Goal: Book appointment/travel/reservation

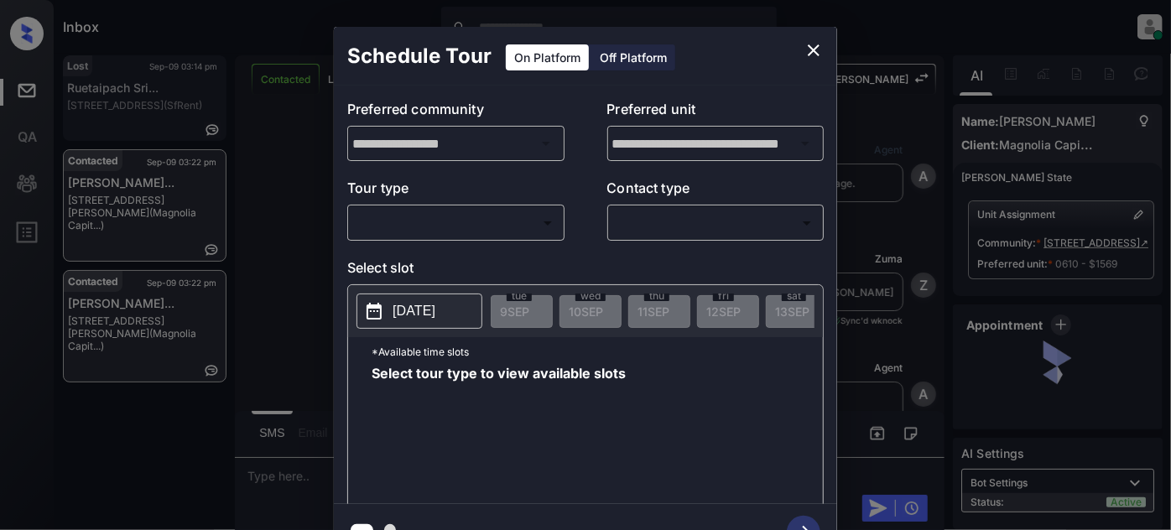
scroll to position [2497, 0]
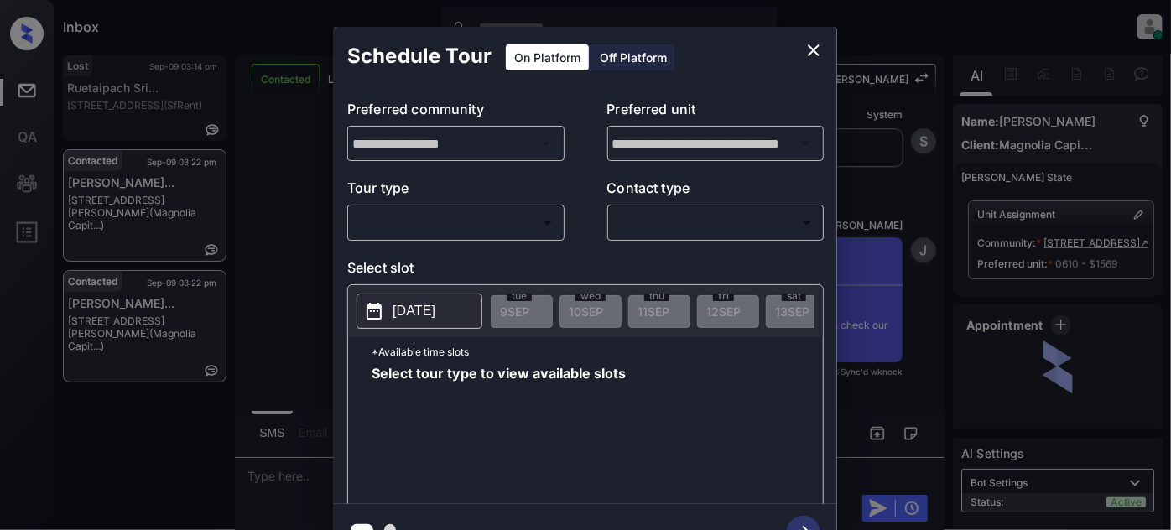
click at [445, 223] on body "Inbox Juan Carlos Manantan Online Set yourself offline Set yourself on break Pr…" at bounding box center [585, 265] width 1171 height 530
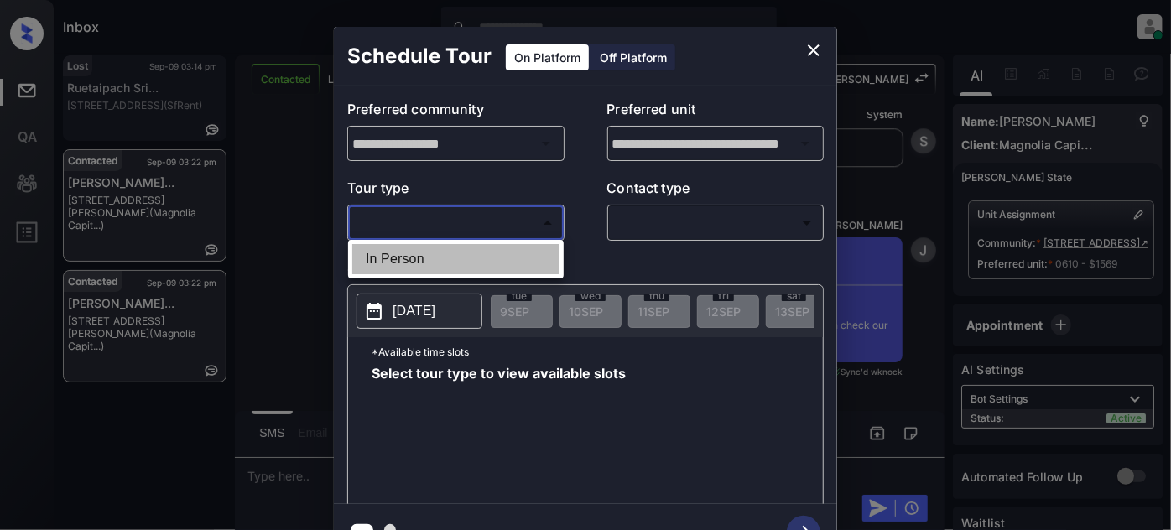
click at [437, 256] on li "In Person" at bounding box center [455, 259] width 207 height 30
type input "********"
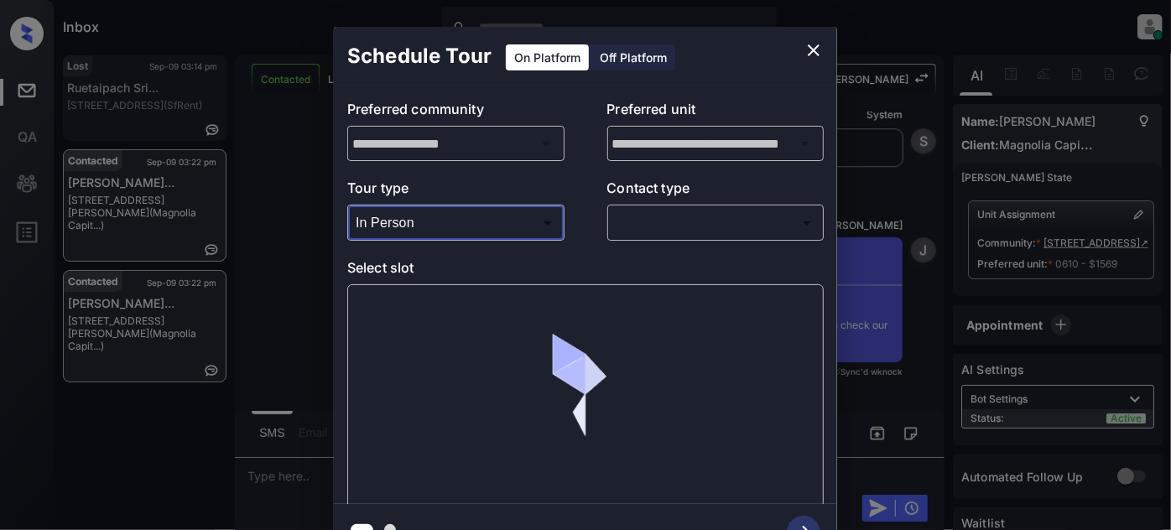
click at [655, 228] on body "Inbox Juan Carlos Manantan Online Set yourself offline Set yourself on break Pr…" at bounding box center [585, 265] width 1171 height 530
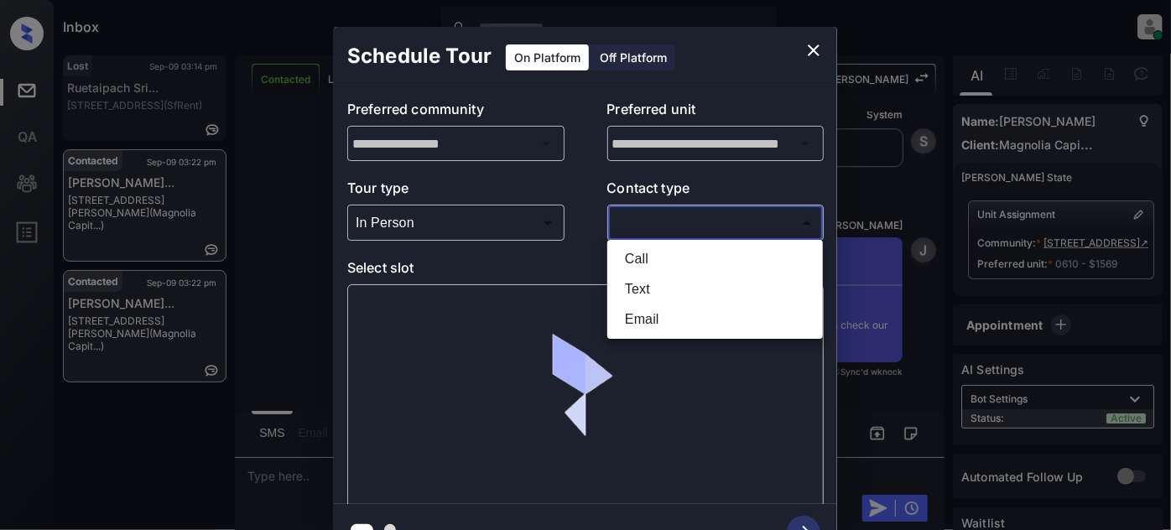
click at [646, 297] on li "Text" at bounding box center [715, 289] width 207 height 30
type input "****"
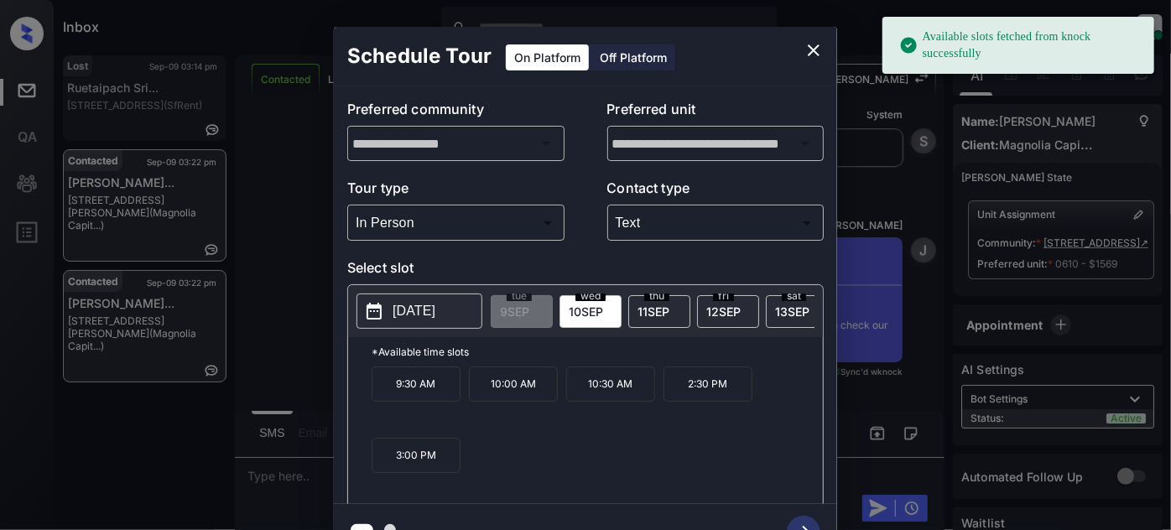
click at [425, 312] on p "2025-09-10" at bounding box center [414, 311] width 43 height 20
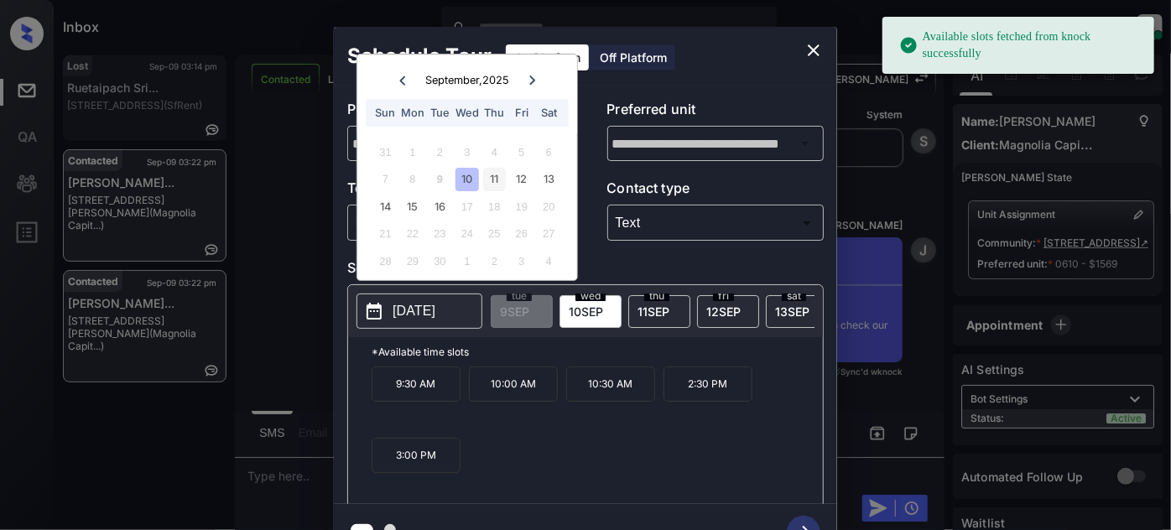
click at [487, 179] on div "11" at bounding box center [494, 179] width 23 height 23
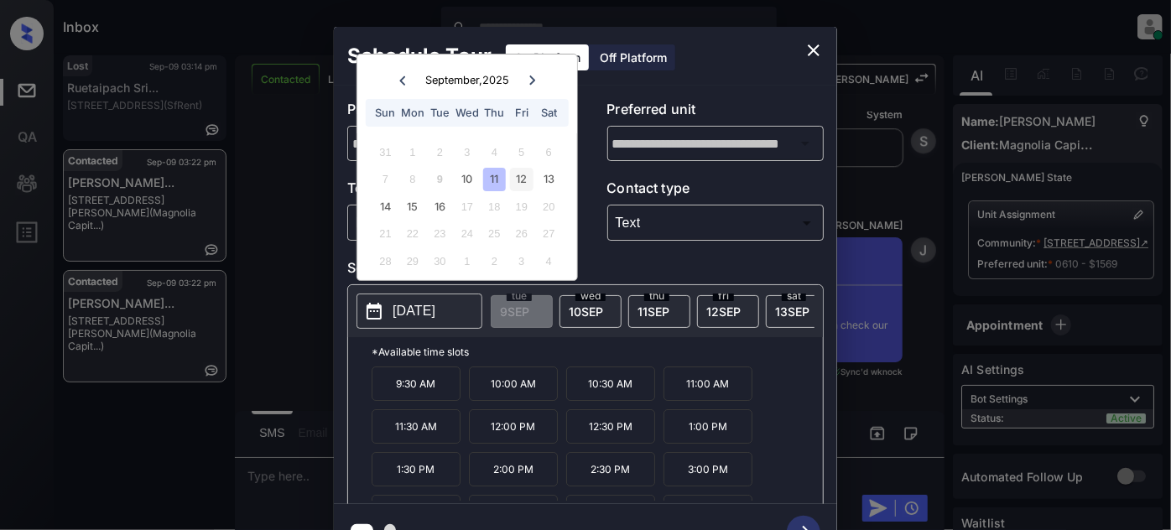
click at [514, 179] on div "12" at bounding box center [521, 179] width 23 height 23
click at [501, 178] on div "11" at bounding box center [494, 179] width 23 height 23
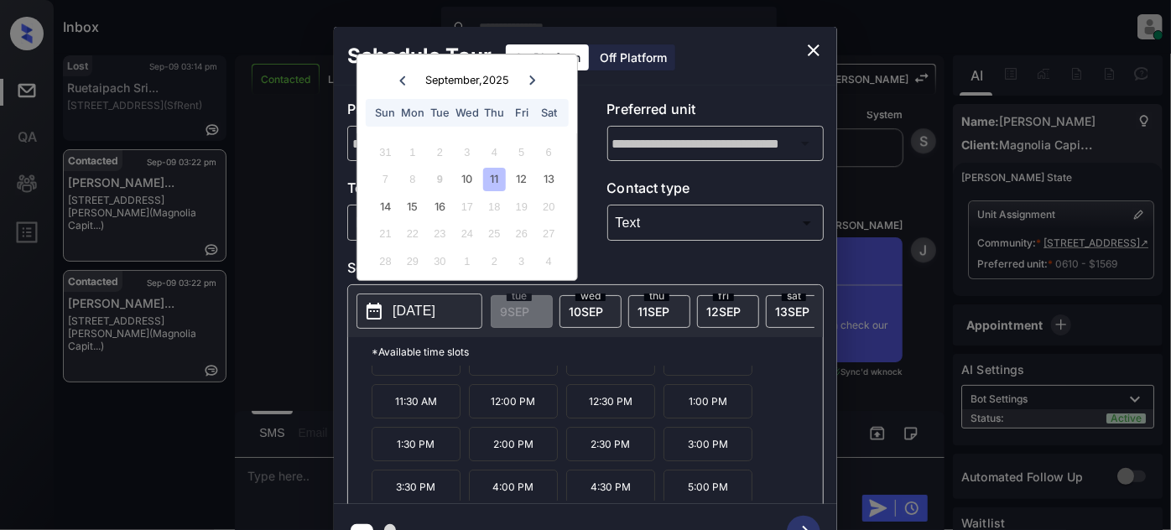
scroll to position [26, 0]
click at [815, 46] on icon "close" at bounding box center [814, 50] width 20 height 20
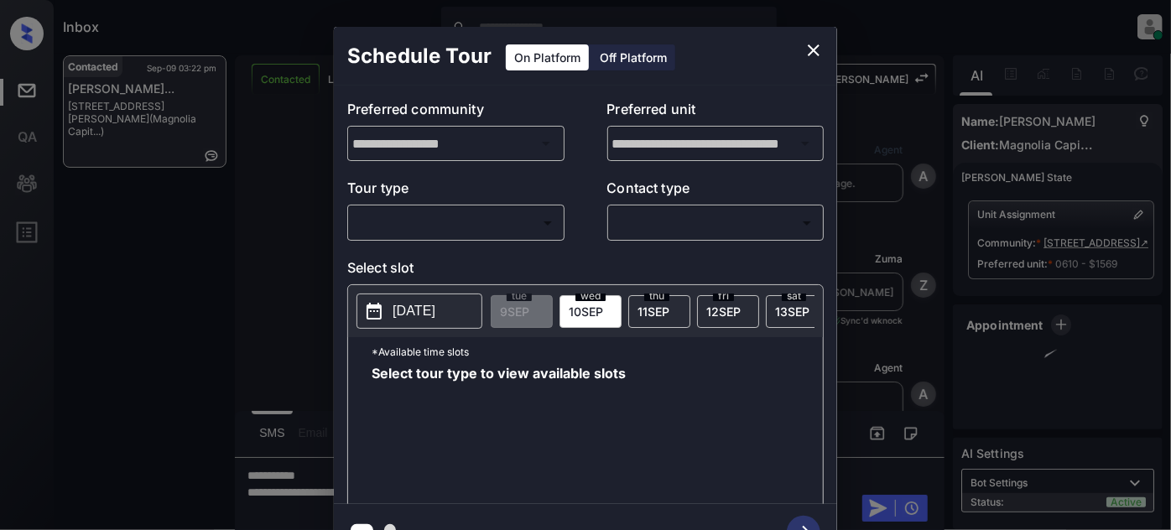
scroll to position [2497, 0]
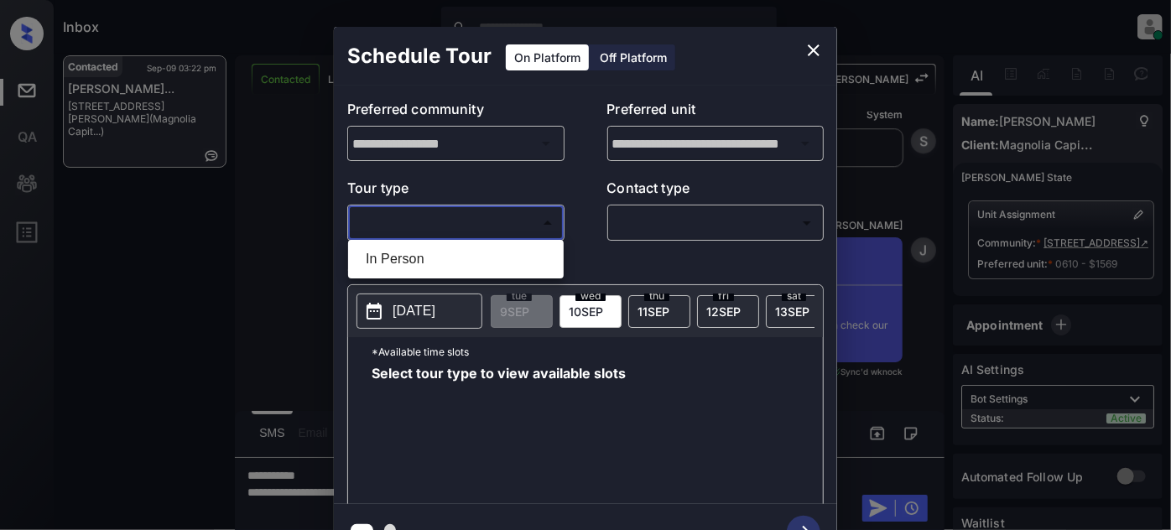
click at [513, 218] on body "Inbox Juan Carlos Manantan Online Set yourself offline Set yourself on break Pr…" at bounding box center [585, 265] width 1171 height 530
click at [430, 265] on li "In Person" at bounding box center [455, 259] width 207 height 30
type input "********"
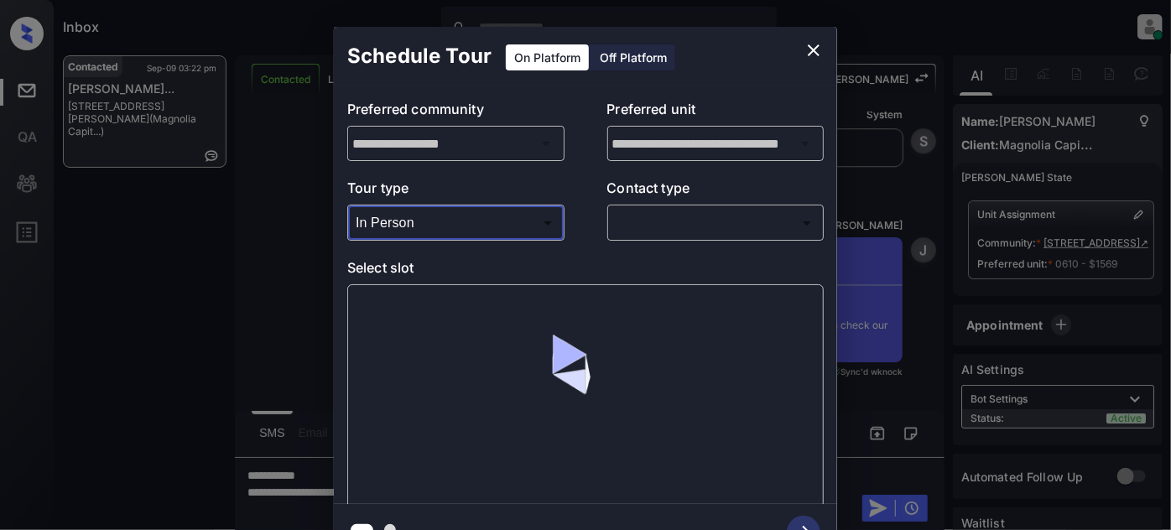
click at [634, 221] on body "Inbox Juan Carlos Manantan Online Set yourself offline Set yourself on break Pr…" at bounding box center [585, 265] width 1171 height 530
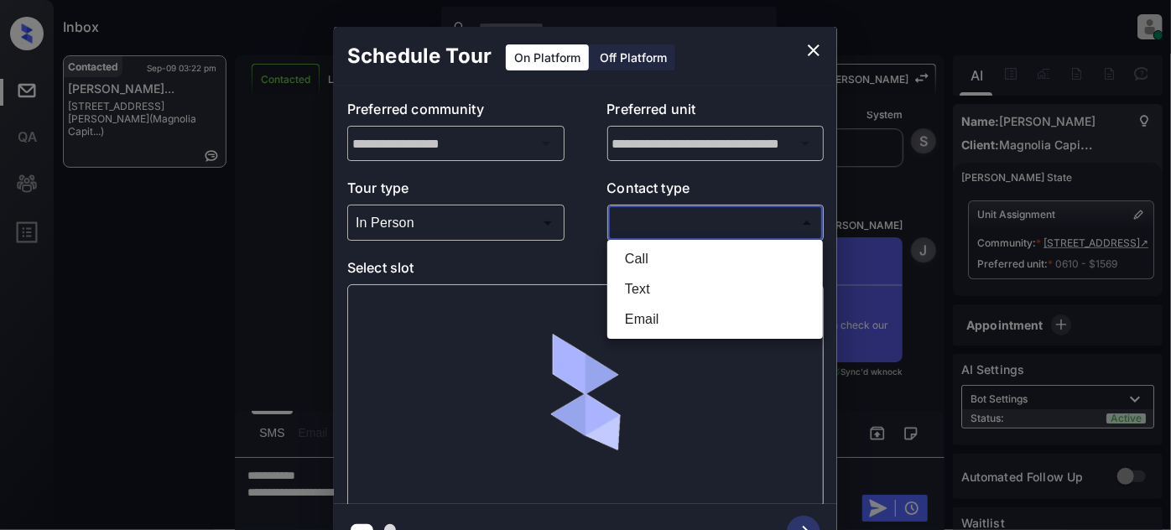
click at [628, 296] on li "Text" at bounding box center [715, 289] width 207 height 30
type input "****"
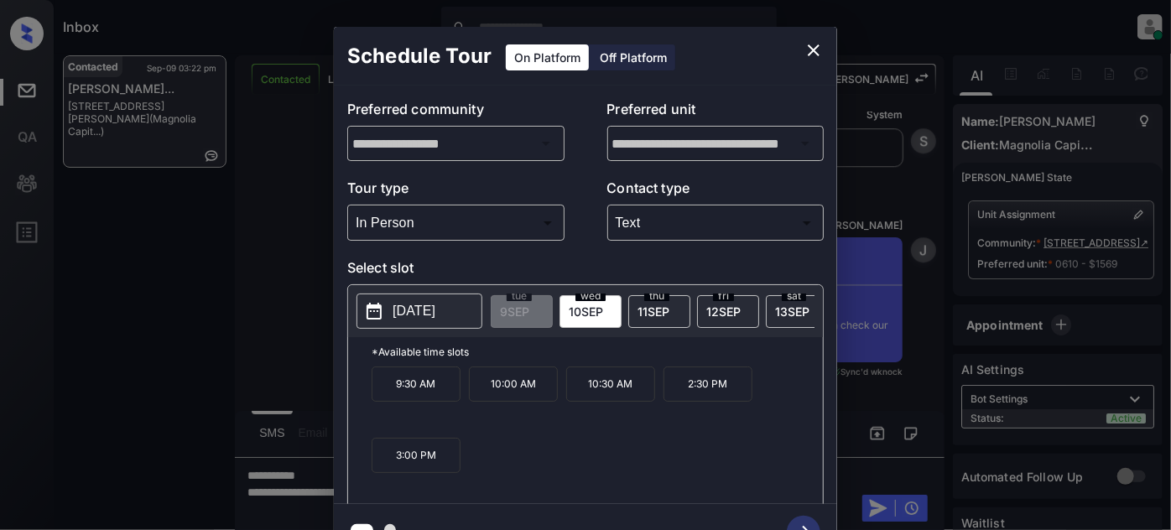
click at [646, 314] on span "11 SEP" at bounding box center [654, 312] width 32 height 14
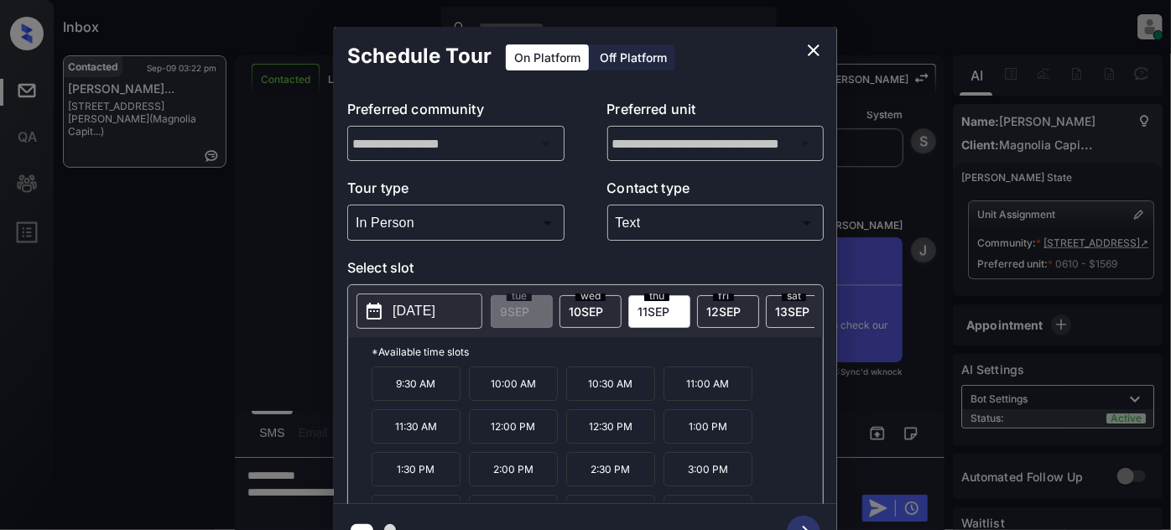
click at [702, 310] on div "fri 12 SEP" at bounding box center [728, 311] width 62 height 33
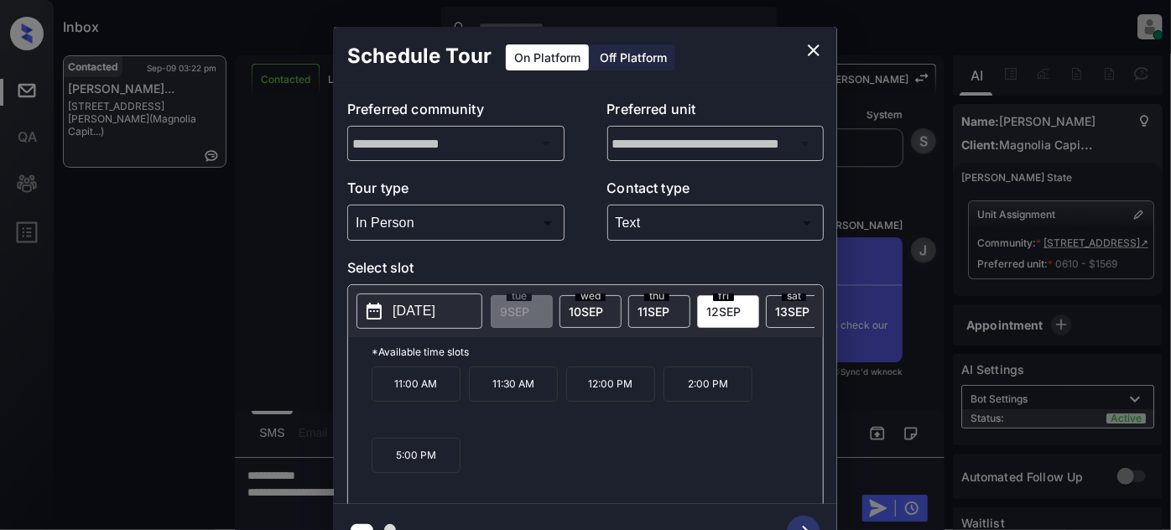
click at [661, 307] on span "11 SEP" at bounding box center [654, 312] width 32 height 14
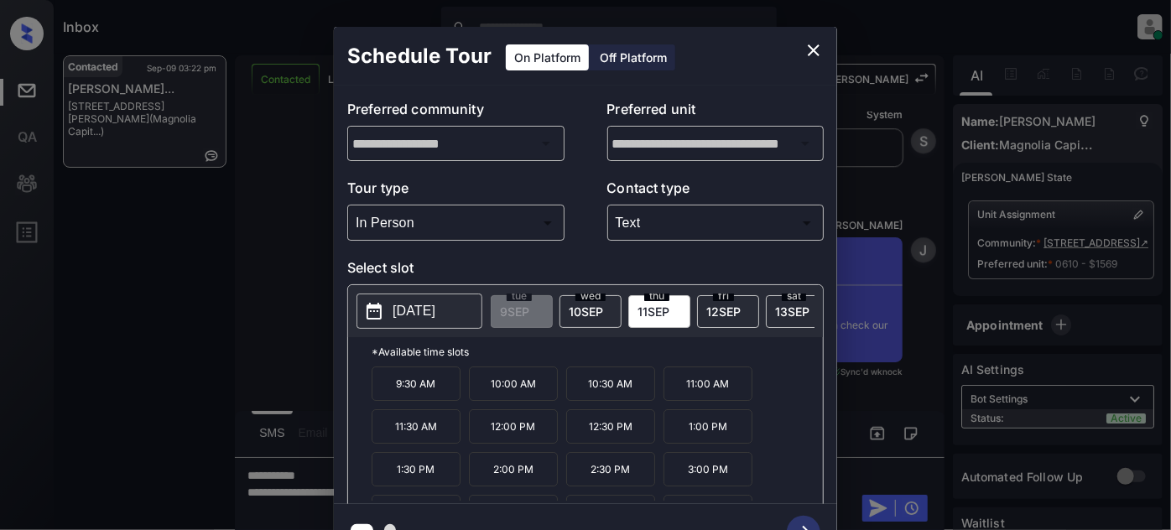
click at [582, 299] on div "wed 10 SEP" at bounding box center [591, 311] width 62 height 33
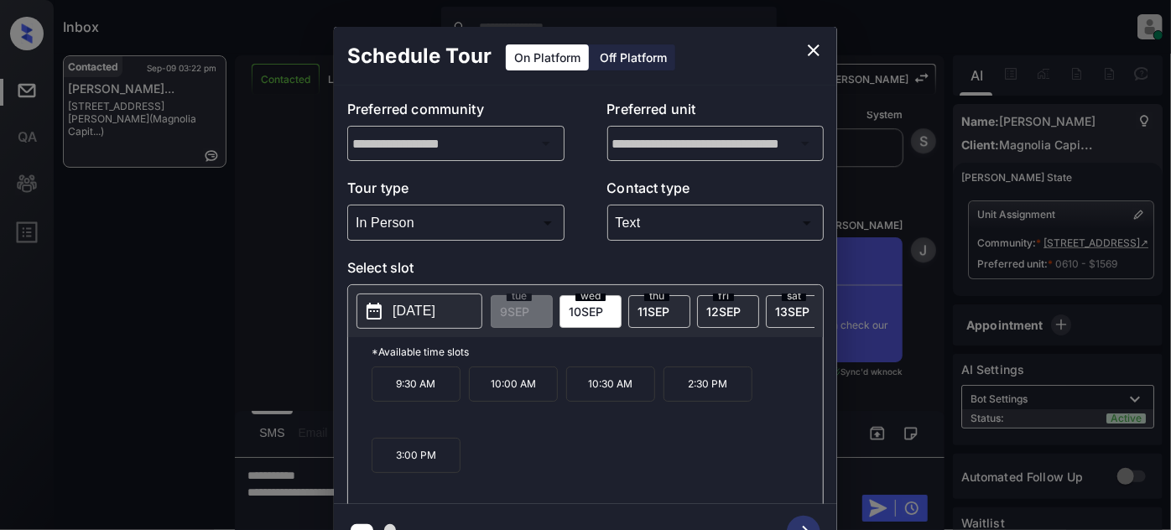
click at [650, 305] on span "11 SEP" at bounding box center [654, 312] width 32 height 14
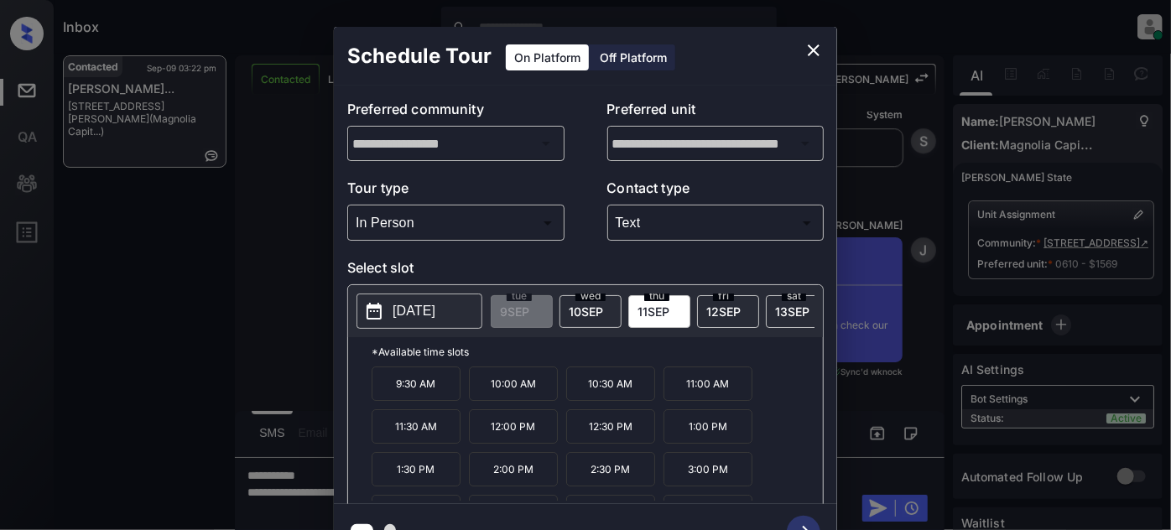
click at [721, 307] on span "12 SEP" at bounding box center [724, 312] width 34 height 14
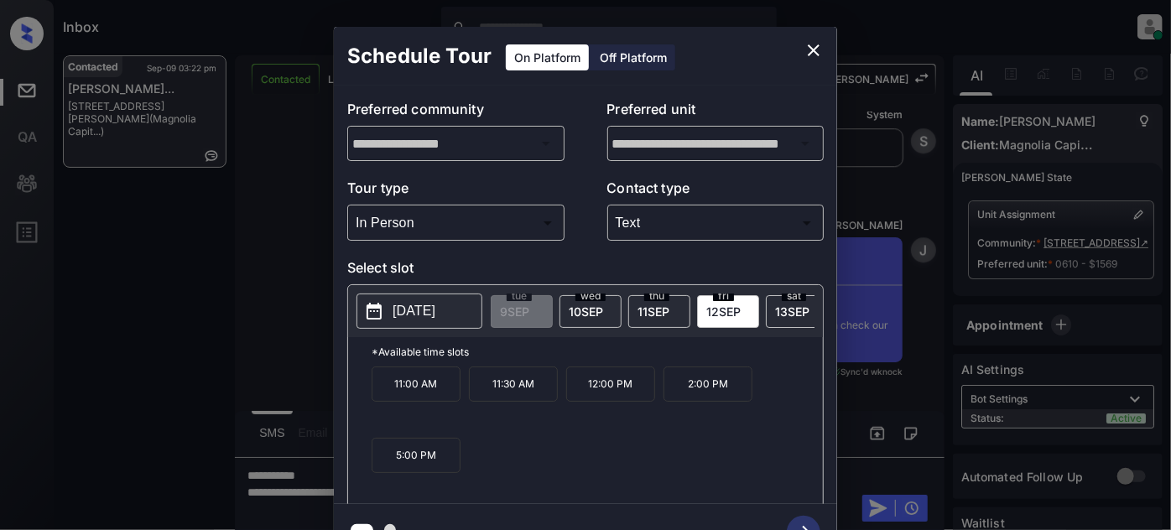
click at [678, 308] on div "thu 11 SEP" at bounding box center [660, 311] width 62 height 33
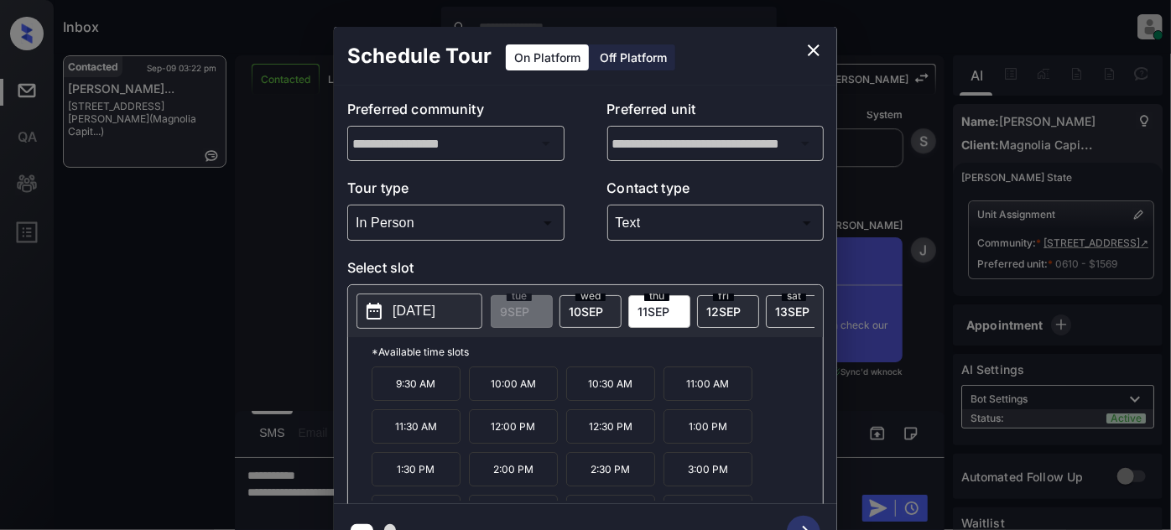
click at [605, 312] on div "wed 10 SEP" at bounding box center [591, 311] width 62 height 33
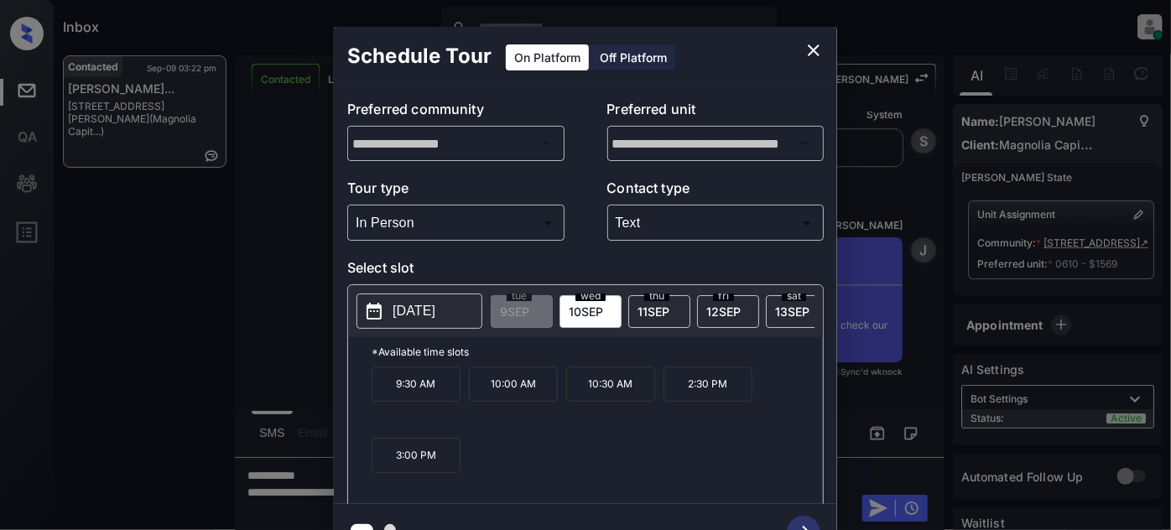
click at [656, 316] on div "thu 11 SEP" at bounding box center [660, 311] width 62 height 33
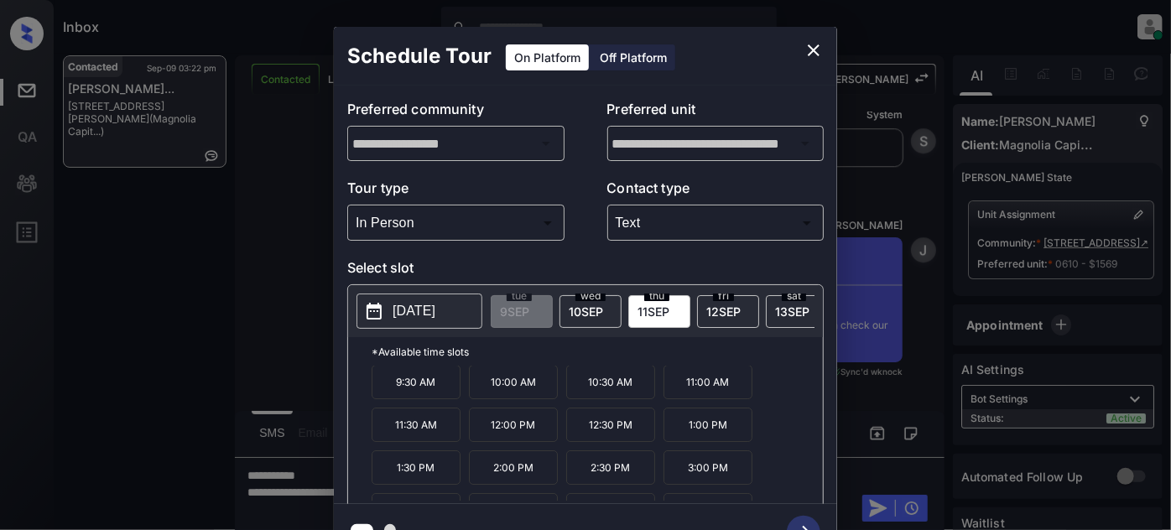
scroll to position [0, 0]
click at [813, 49] on icon "close" at bounding box center [814, 50] width 12 height 12
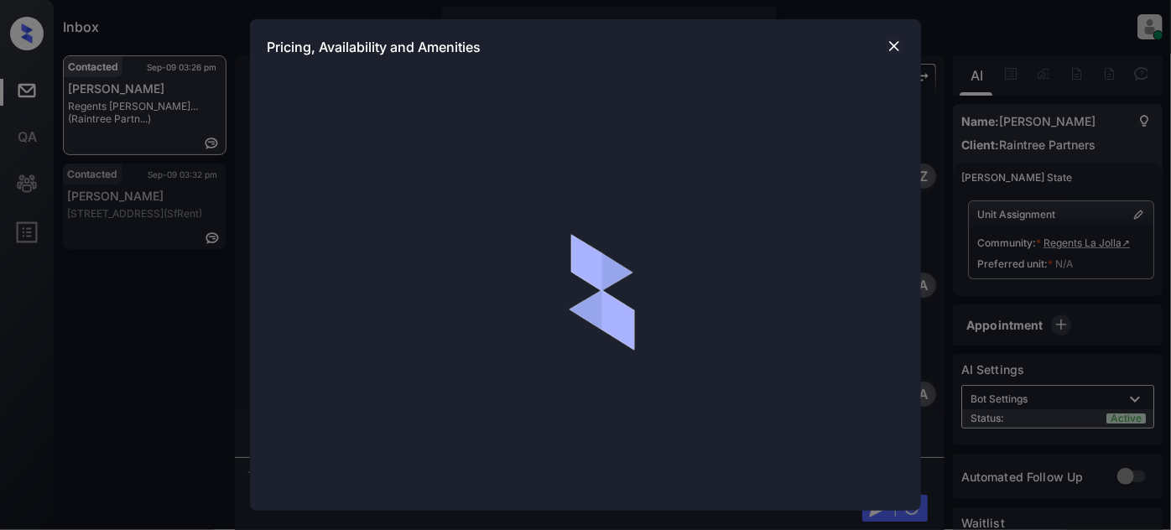
scroll to position [1843, 0]
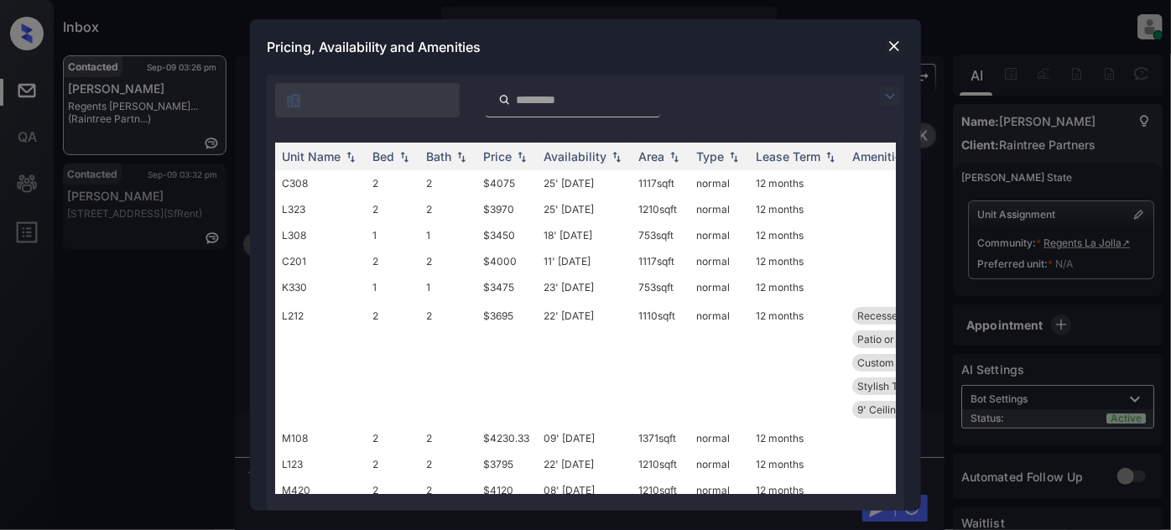
click at [884, 94] on img at bounding box center [890, 96] width 20 height 20
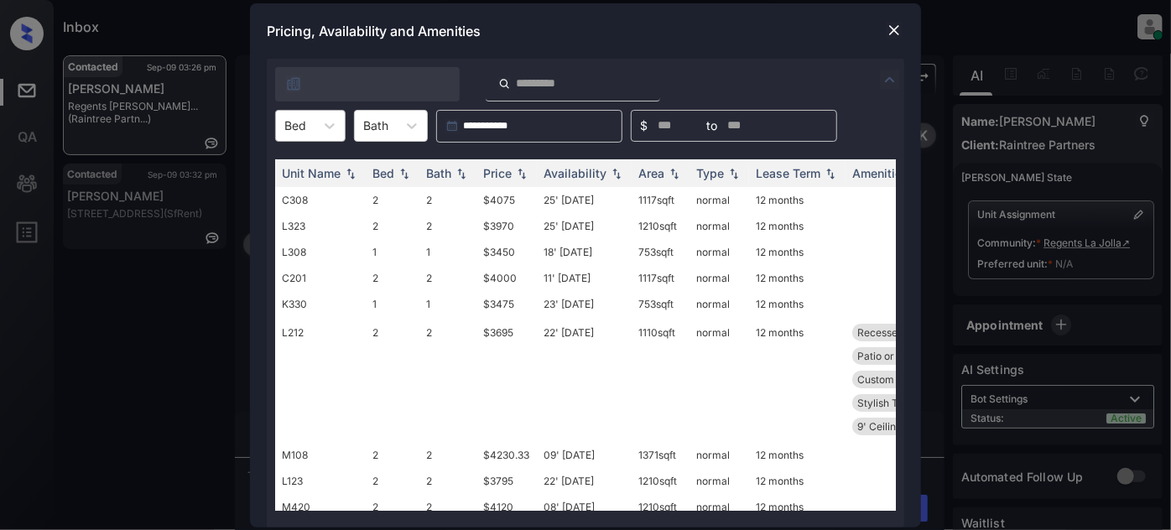
click at [294, 116] on div "Bed" at bounding box center [295, 125] width 39 height 24
click at [306, 173] on div "1" at bounding box center [310, 167] width 70 height 30
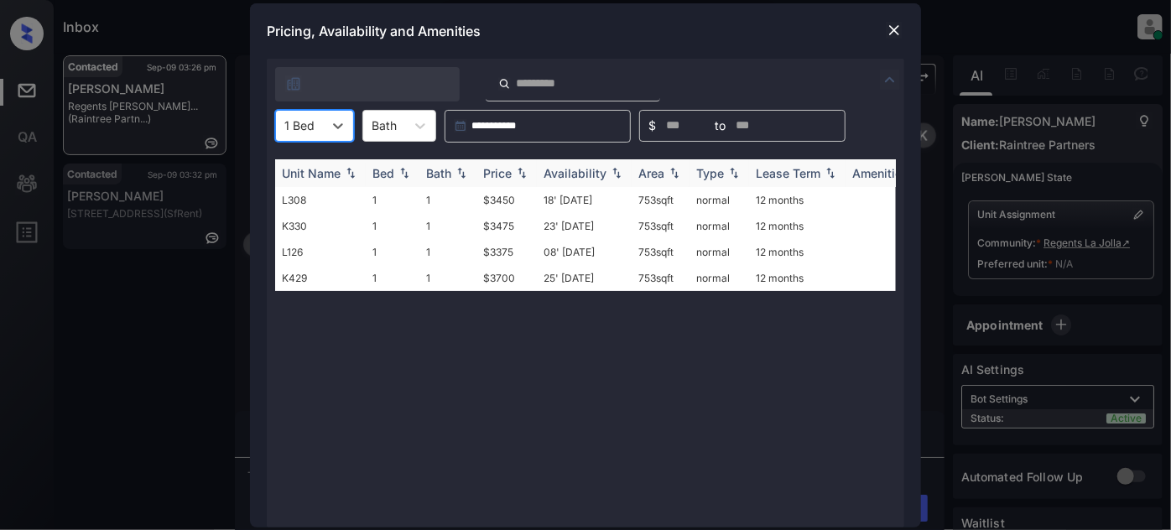
click at [502, 175] on div "Price" at bounding box center [497, 173] width 29 height 14
click at [576, 201] on td "08' Oct 25" at bounding box center [584, 200] width 95 height 26
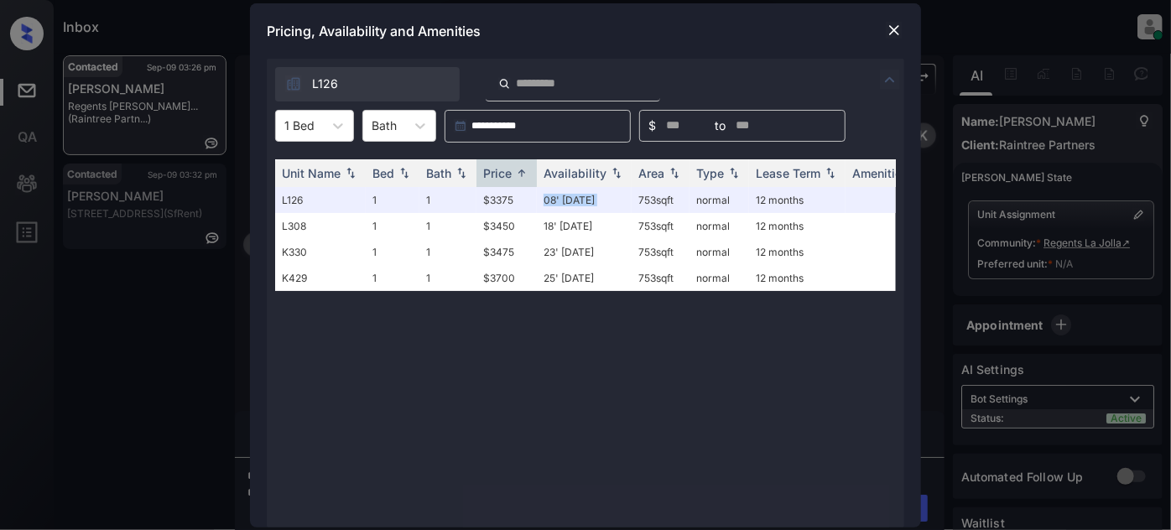
click at [895, 29] on img at bounding box center [894, 30] width 17 height 17
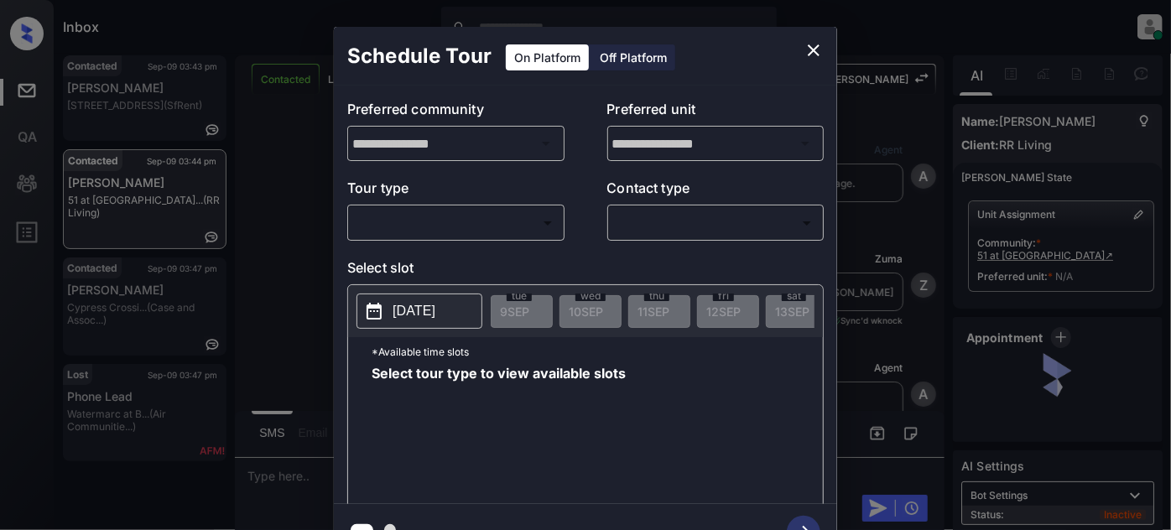
scroll to position [642, 0]
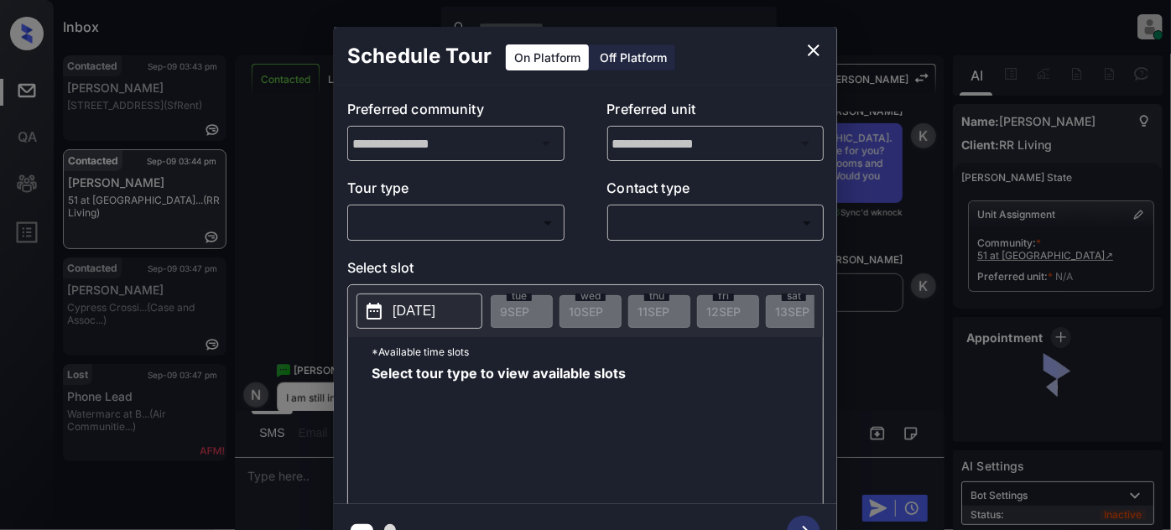
click at [418, 224] on body "Inbox [PERSON_NAME] Online Set yourself offline Set yourself on break Profile S…" at bounding box center [585, 265] width 1171 height 530
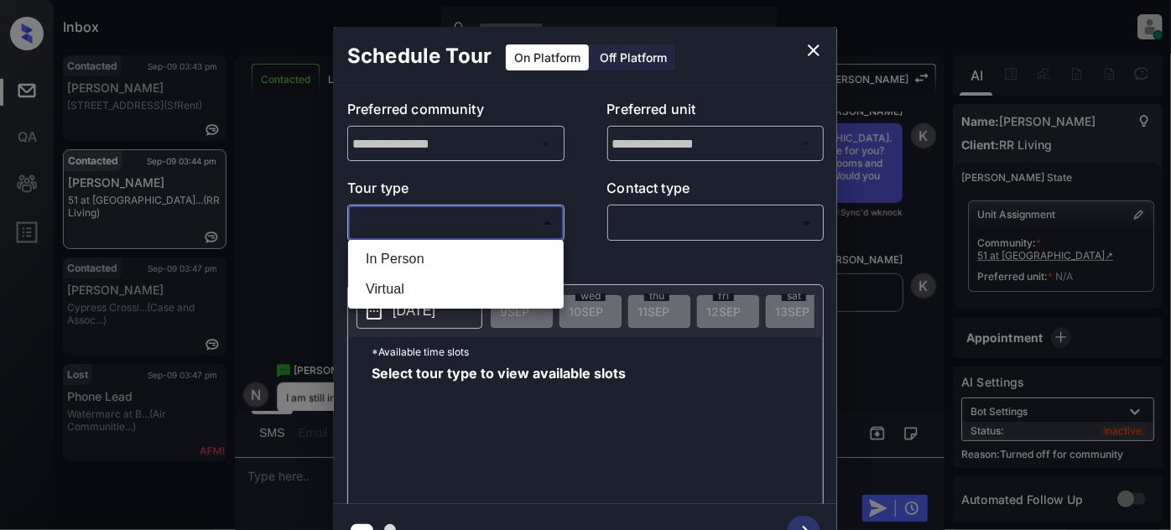
click at [820, 50] on div at bounding box center [585, 265] width 1171 height 530
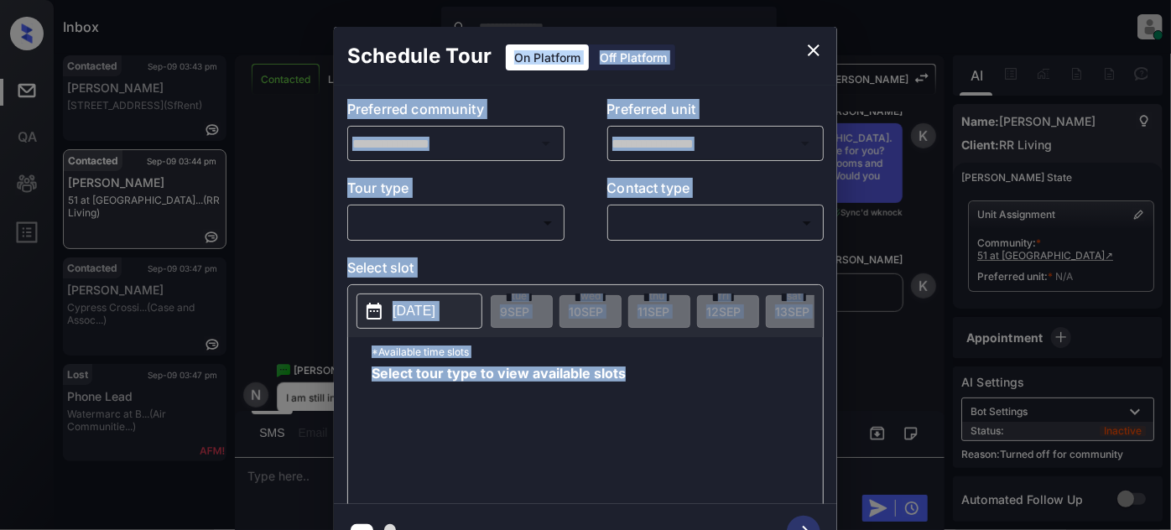
click at [812, 53] on icon "close" at bounding box center [814, 50] width 20 height 20
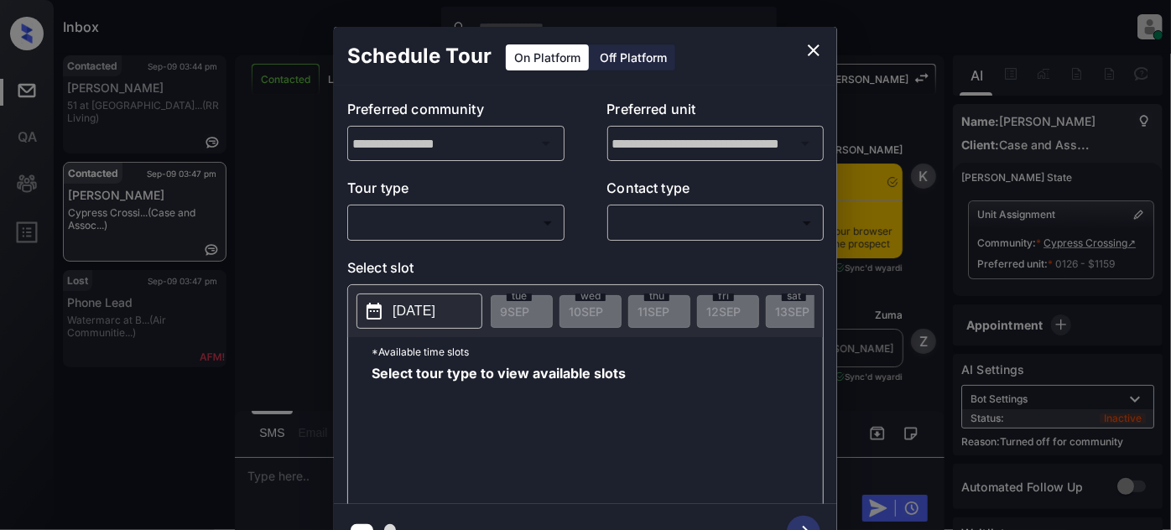
scroll to position [2558, 0]
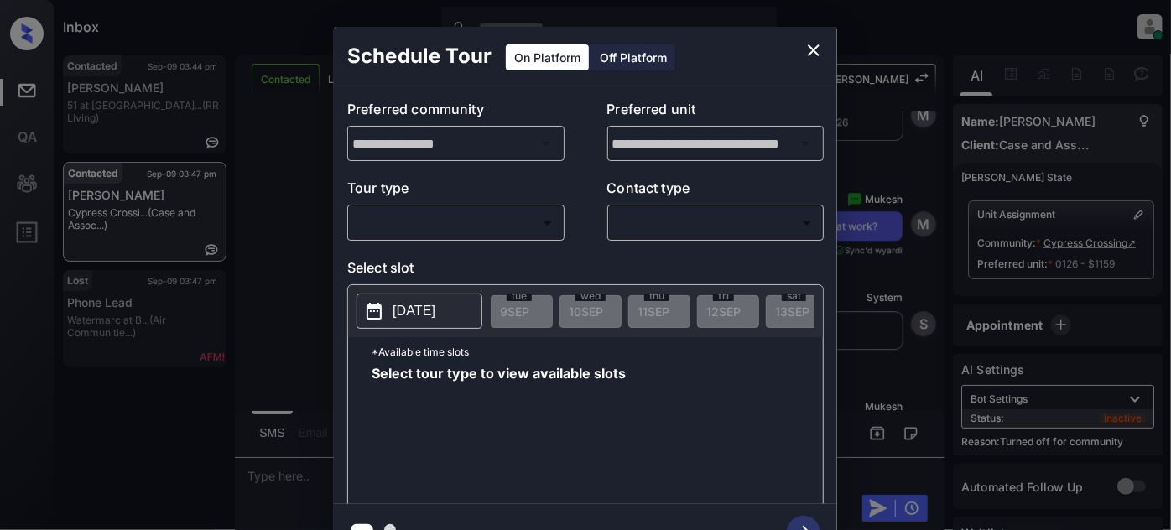
click at [809, 49] on icon "close" at bounding box center [814, 50] width 20 height 20
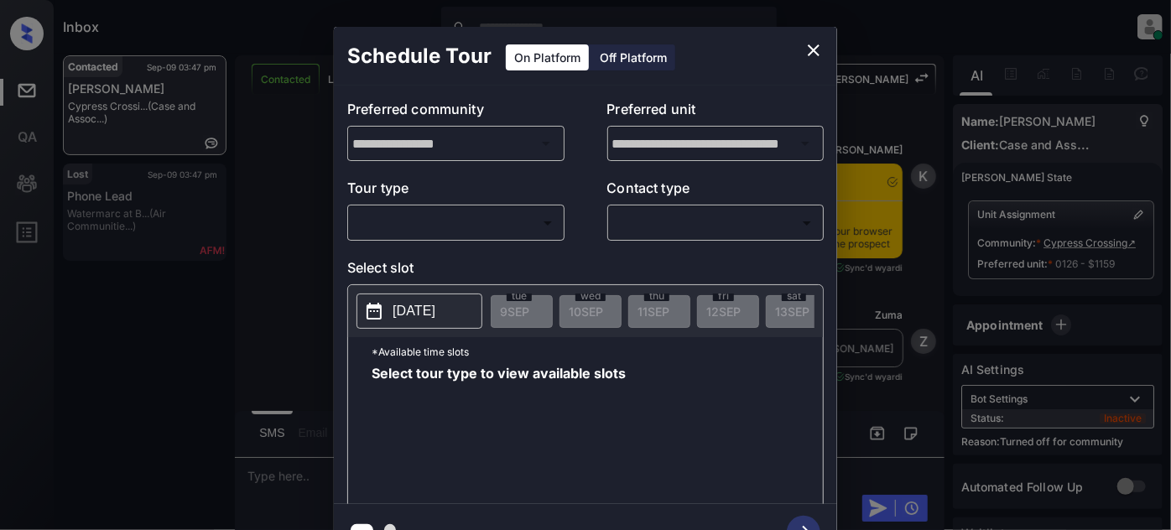
scroll to position [2939, 0]
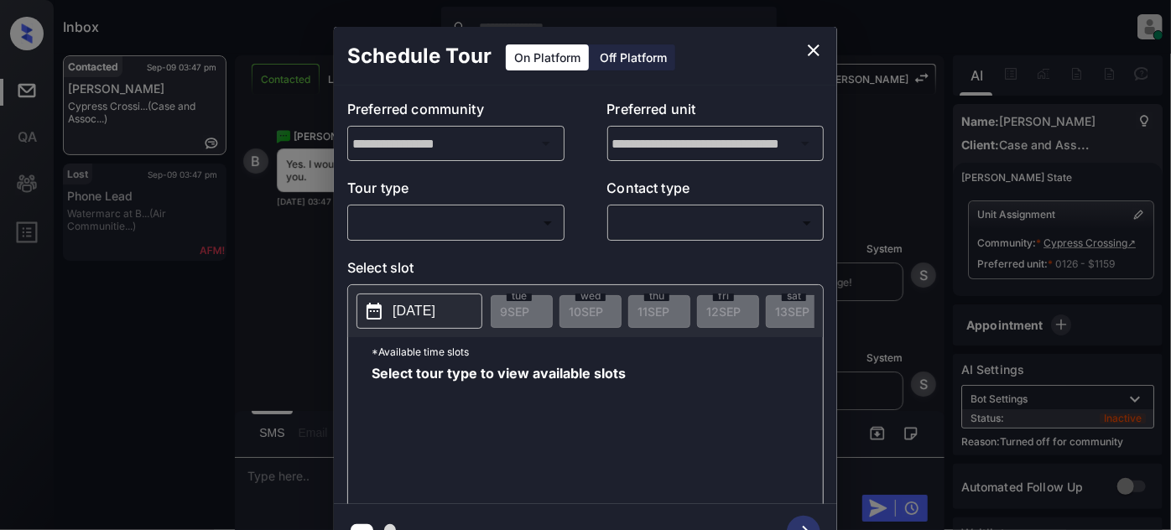
click at [519, 225] on body "Inbox [PERSON_NAME] Online Set yourself offline Set yourself on break Profile S…" at bounding box center [585, 265] width 1171 height 530
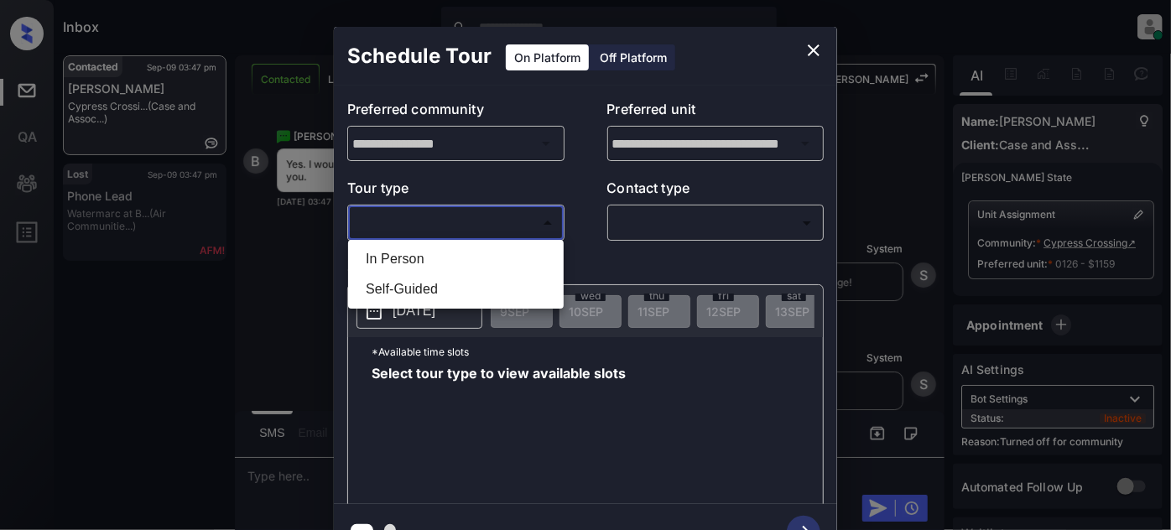
click at [473, 252] on li "In Person" at bounding box center [455, 259] width 207 height 30
type input "********"
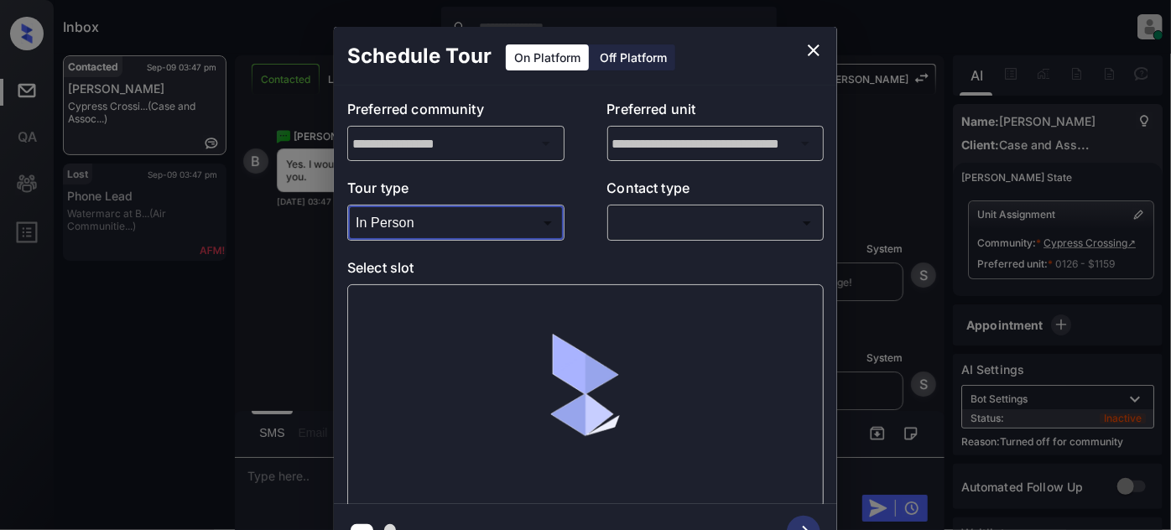
click at [651, 232] on body "Inbox Juan Carlos Manantan Online Set yourself offline Set yourself on break Pr…" at bounding box center [585, 265] width 1171 height 530
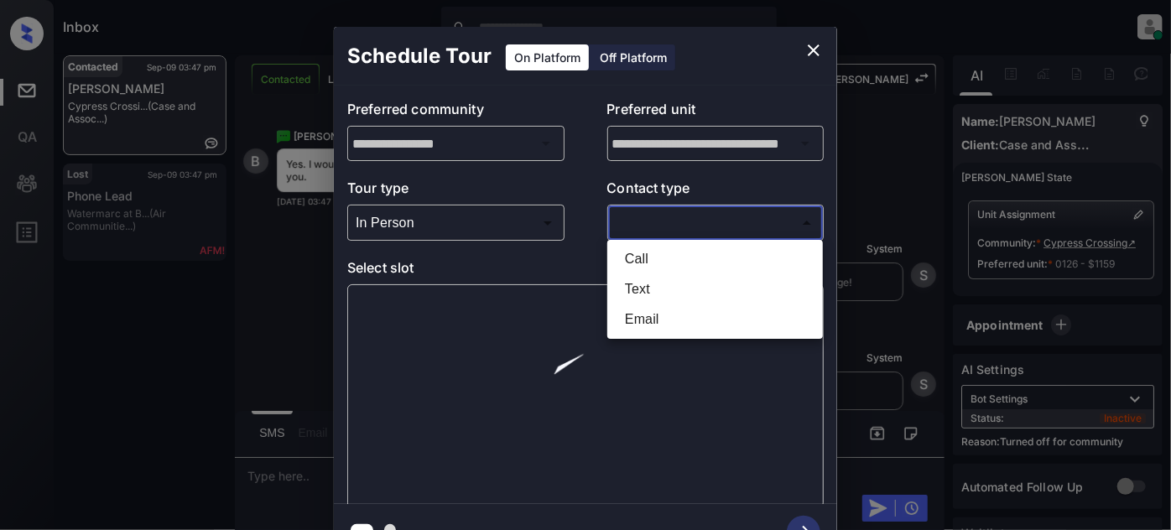
click at [634, 286] on li "Text" at bounding box center [715, 289] width 207 height 30
type input "****"
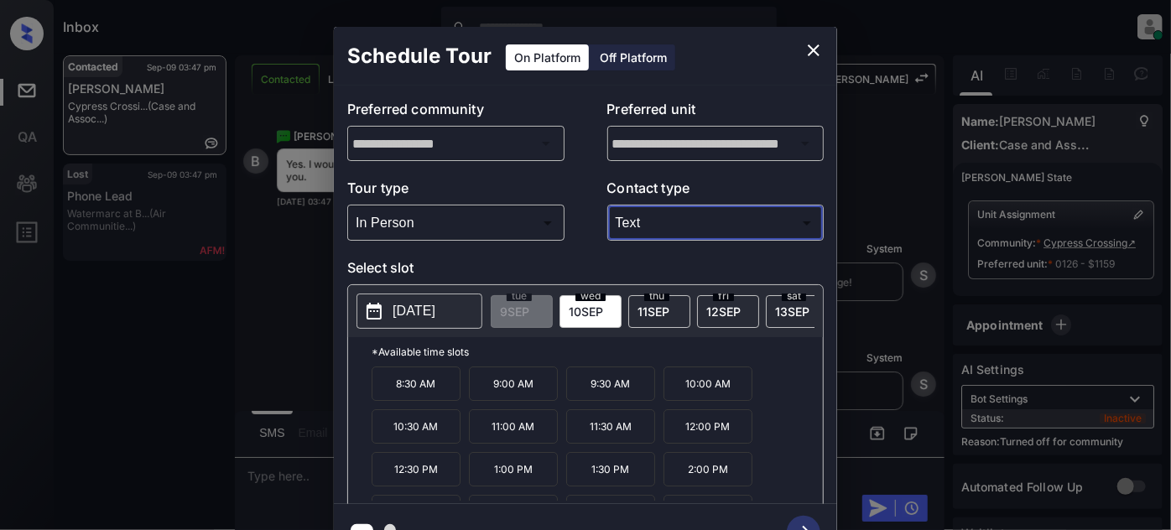
click at [721, 312] on span "12 SEP" at bounding box center [724, 312] width 34 height 14
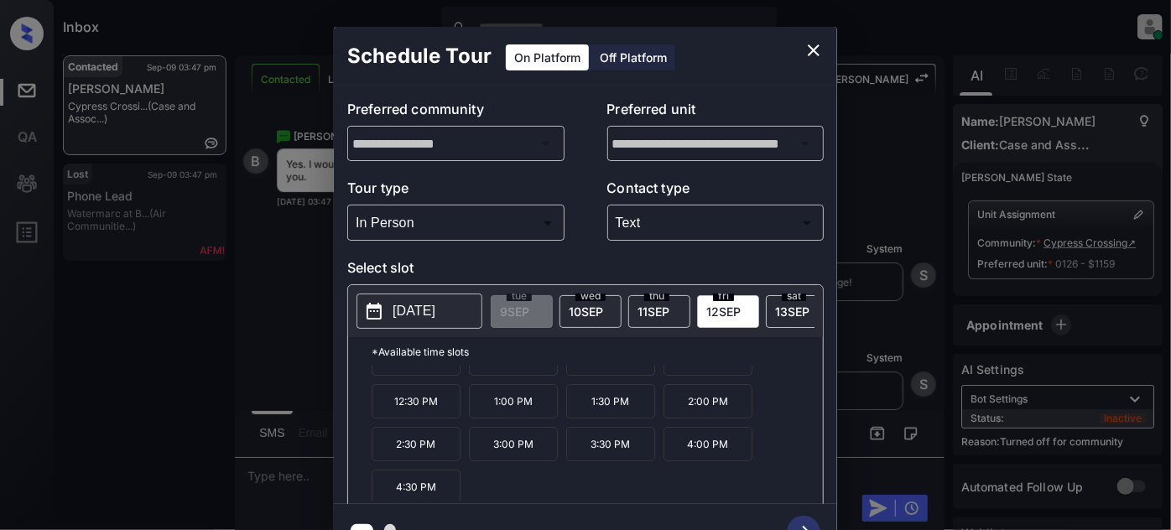
scroll to position [69, 0]
drag, startPoint x: 445, startPoint y: 493, endPoint x: 396, endPoint y: 498, distance: 48.9
click at [396, 498] on p "4:30 PM" at bounding box center [416, 486] width 89 height 34
copy p "4:30 PM"
click at [814, 50] on icon "close" at bounding box center [814, 50] width 12 height 12
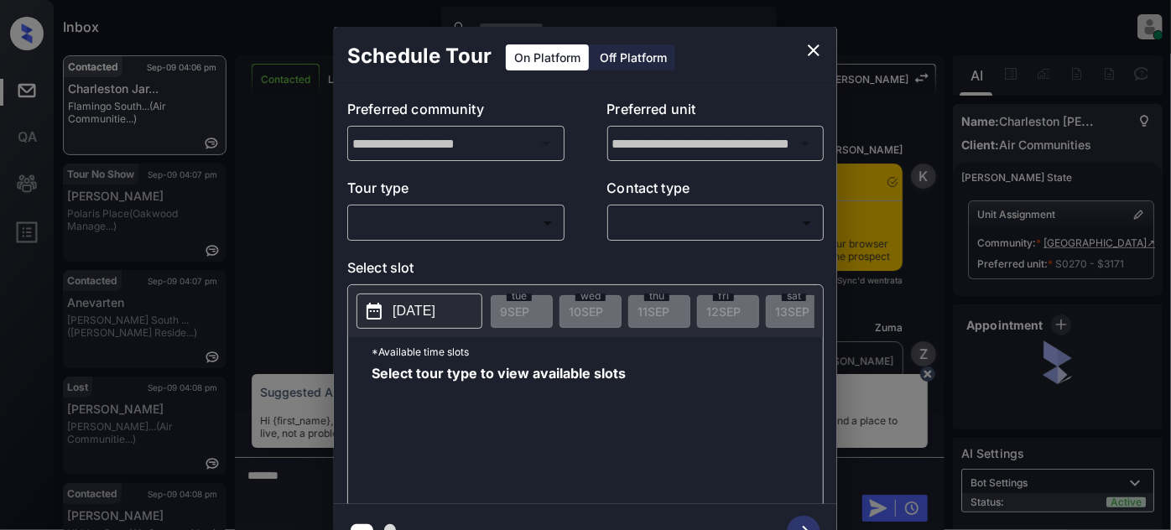
scroll to position [1364, 0]
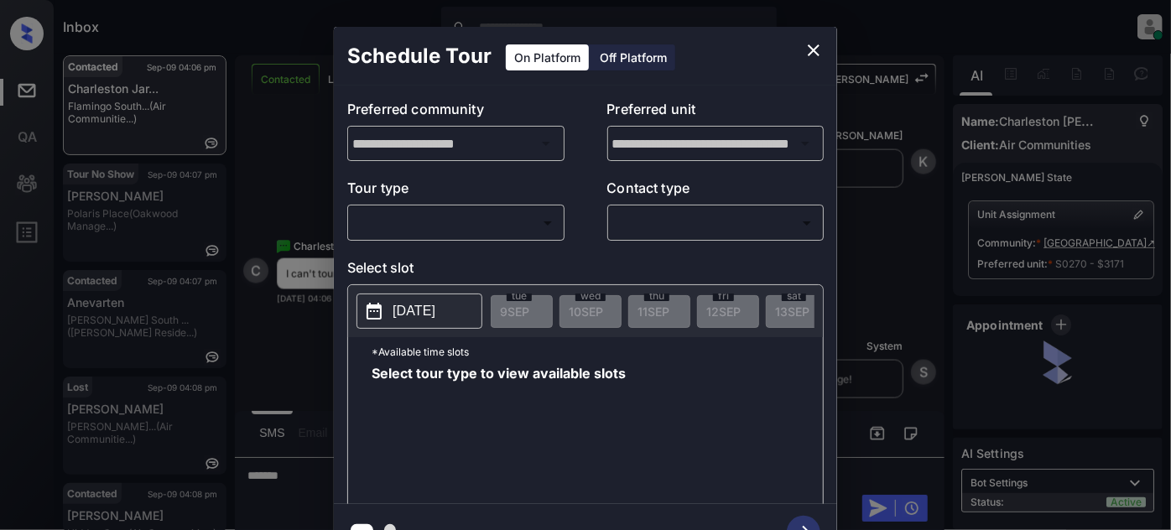
click at [502, 226] on body "Inbox [PERSON_NAME] Online Set yourself offline Set yourself on break Profile S…" at bounding box center [585, 265] width 1171 height 530
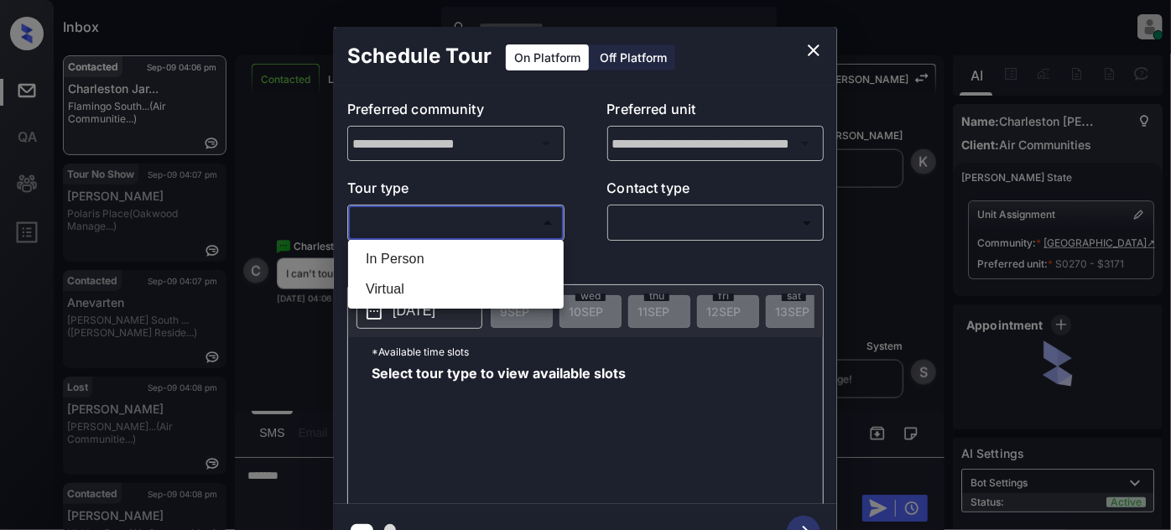
click at [812, 54] on div at bounding box center [585, 265] width 1171 height 530
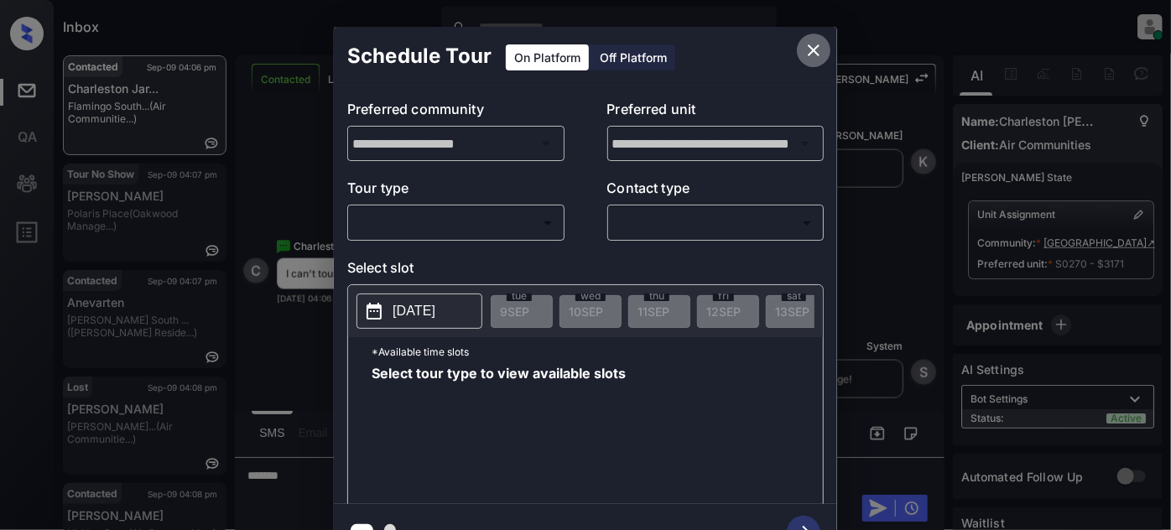
click at [817, 43] on icon "close" at bounding box center [814, 50] width 20 height 20
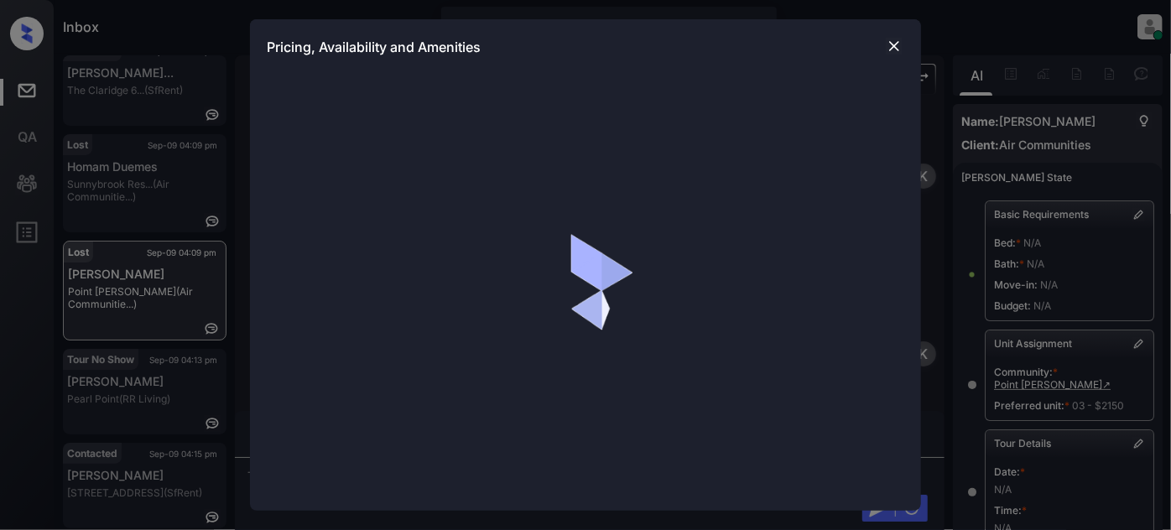
scroll to position [7305, 0]
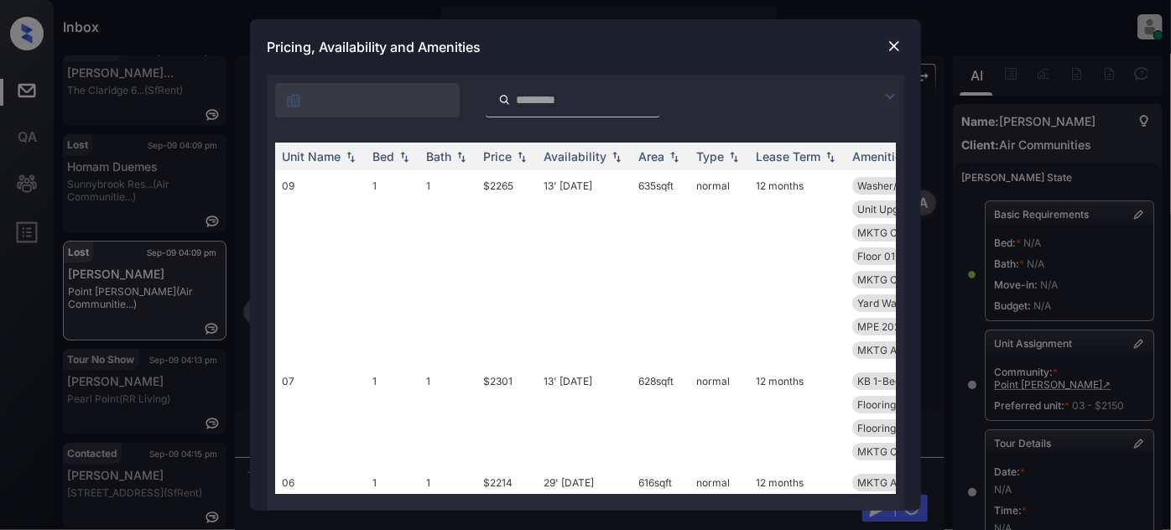
click at [889, 100] on img at bounding box center [890, 96] width 20 height 20
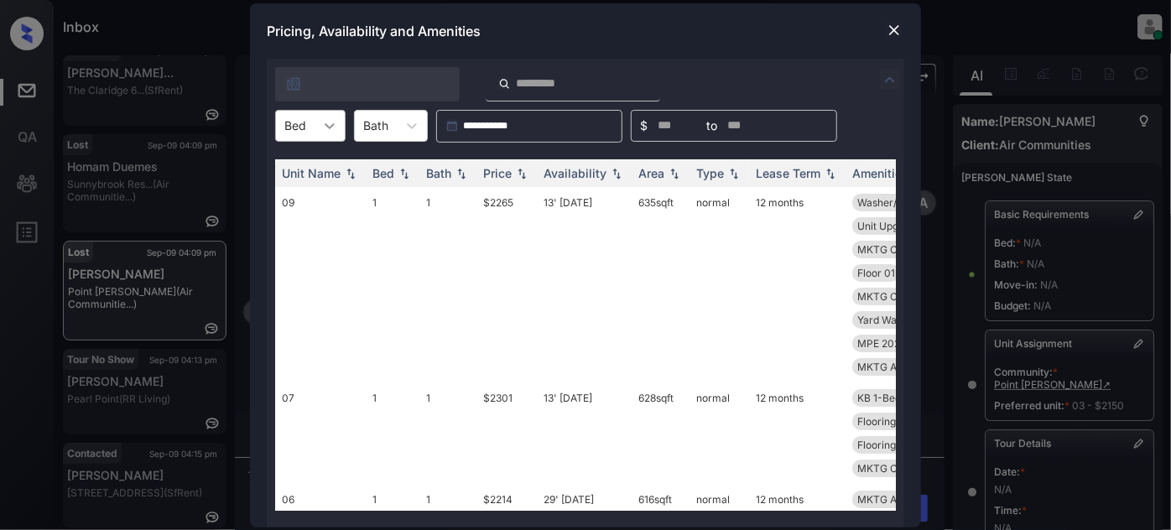
click at [316, 129] on div at bounding box center [330, 126] width 30 height 30
click at [300, 189] on div "1" at bounding box center [310, 197] width 70 height 30
click at [518, 178] on img at bounding box center [522, 173] width 17 height 12
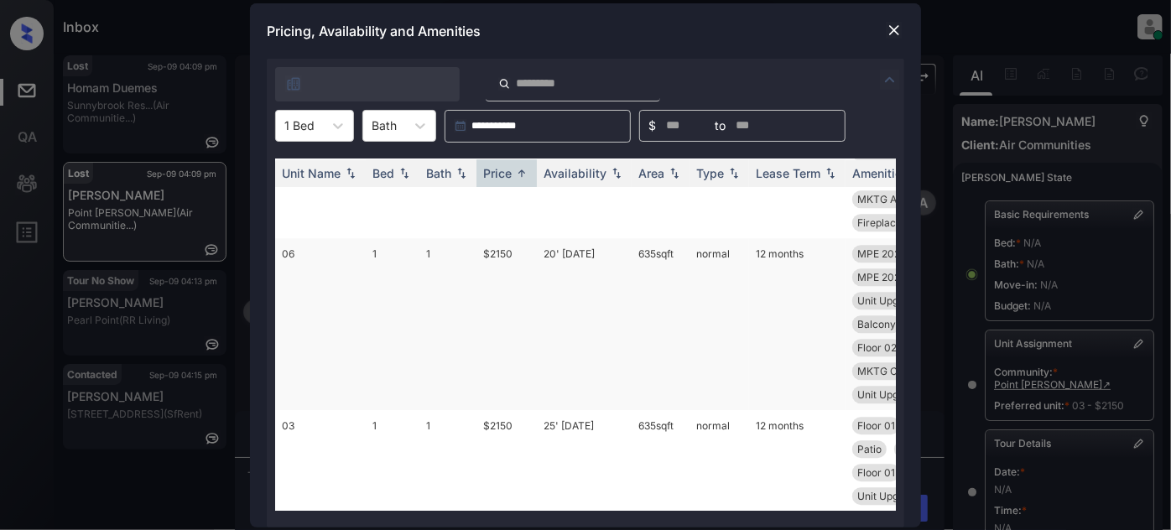
scroll to position [2365, 0]
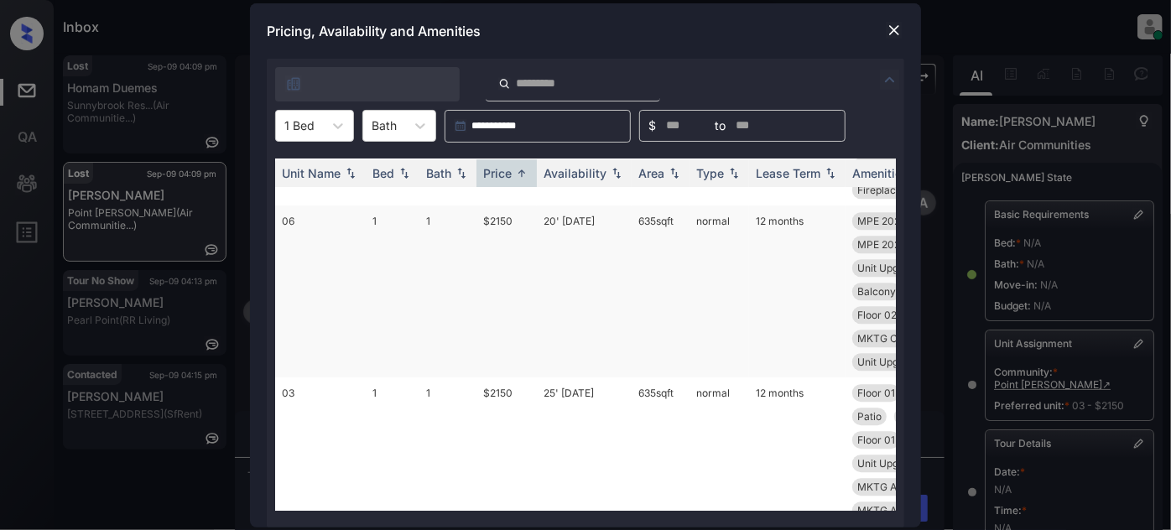
click at [586, 299] on td "20' Jun 25" at bounding box center [584, 292] width 95 height 172
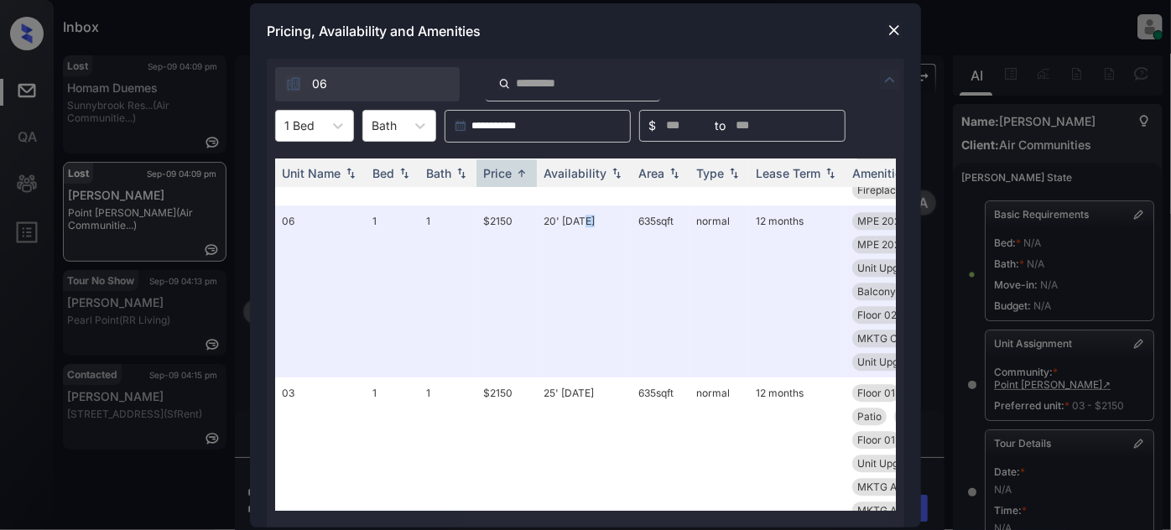
click at [891, 33] on img at bounding box center [894, 30] width 17 height 17
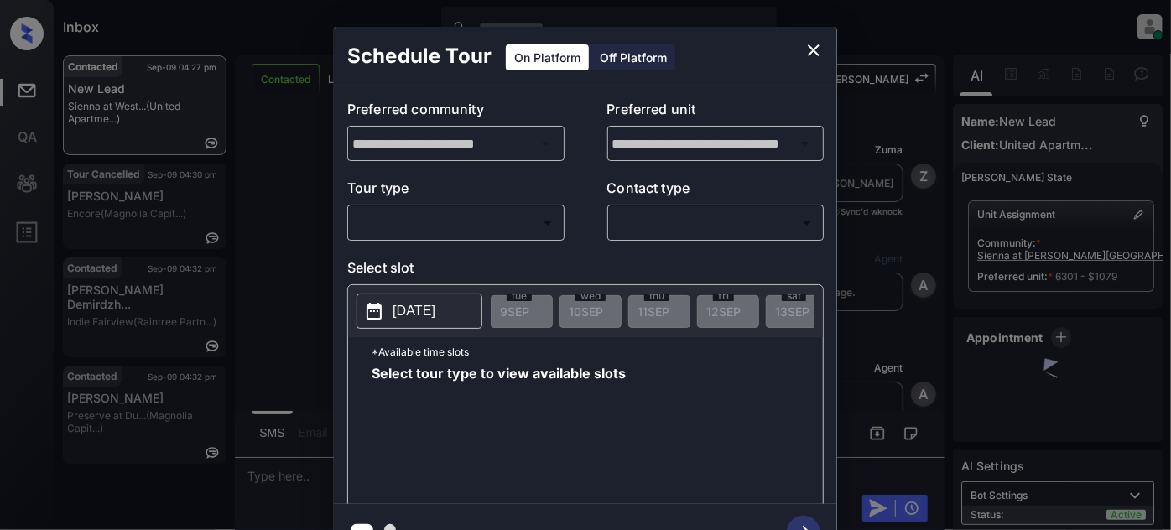
scroll to position [5185, 0]
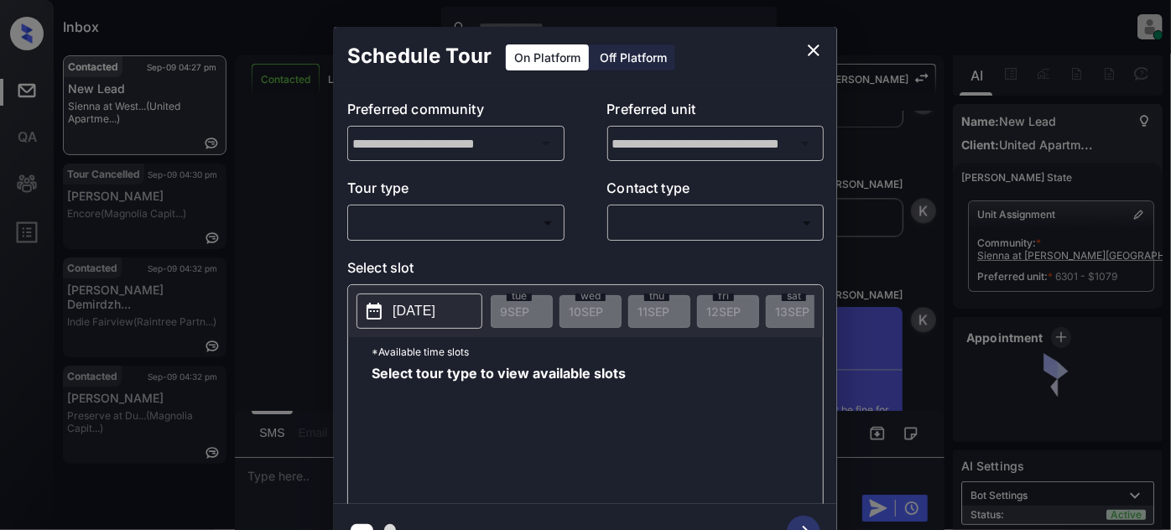
click at [518, 219] on body "Inbox [PERSON_NAME] Online Set yourself offline Set yourself on break Profile S…" at bounding box center [585, 265] width 1171 height 530
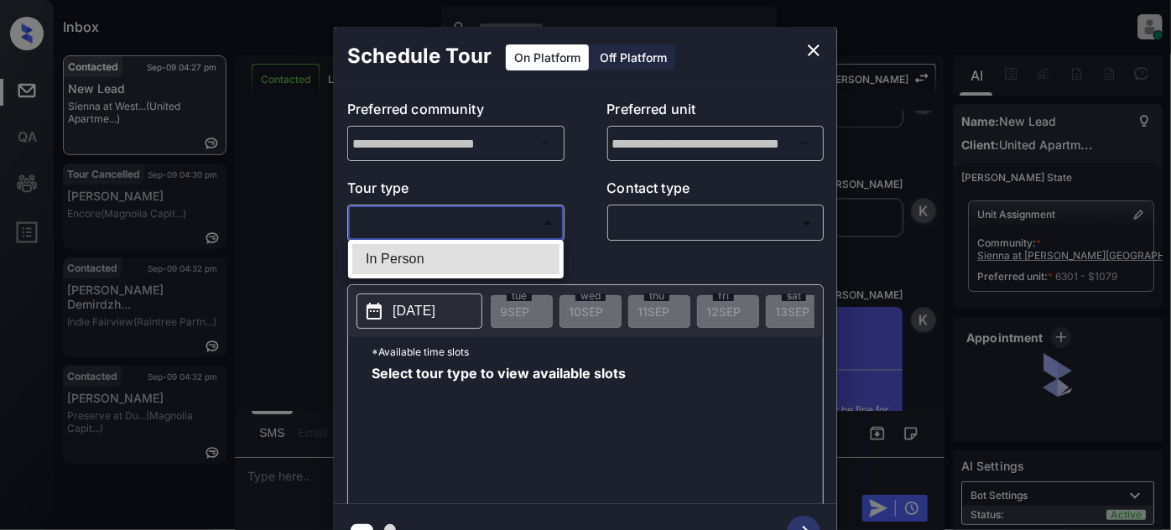
click at [463, 252] on li "In Person" at bounding box center [455, 259] width 207 height 30
type input "********"
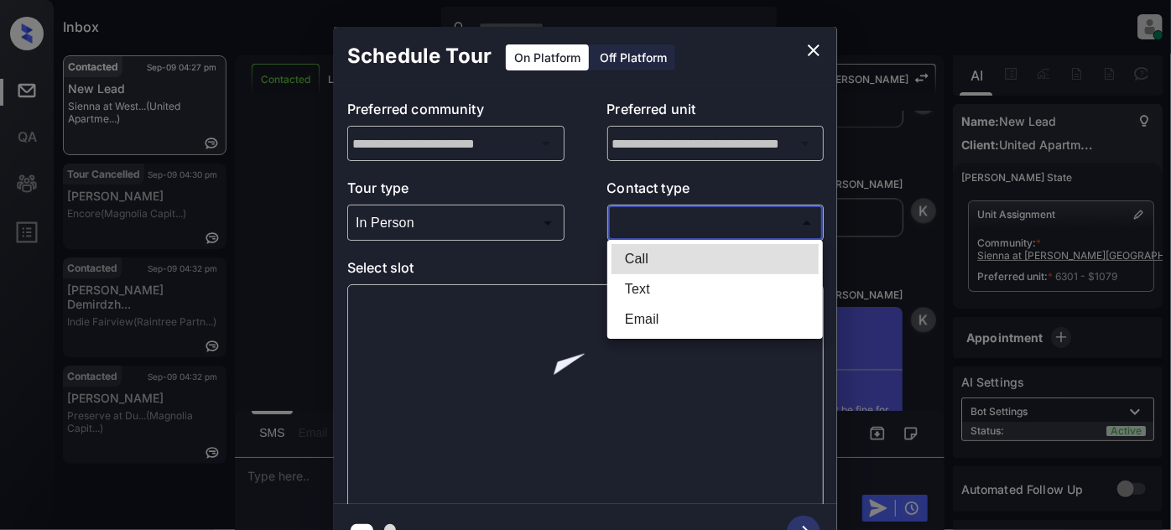
click at [680, 233] on body "Inbox [PERSON_NAME] Online Set yourself offline Set yourself on break Profile S…" at bounding box center [585, 265] width 1171 height 530
click at [642, 287] on li "Text" at bounding box center [715, 289] width 207 height 30
type input "****"
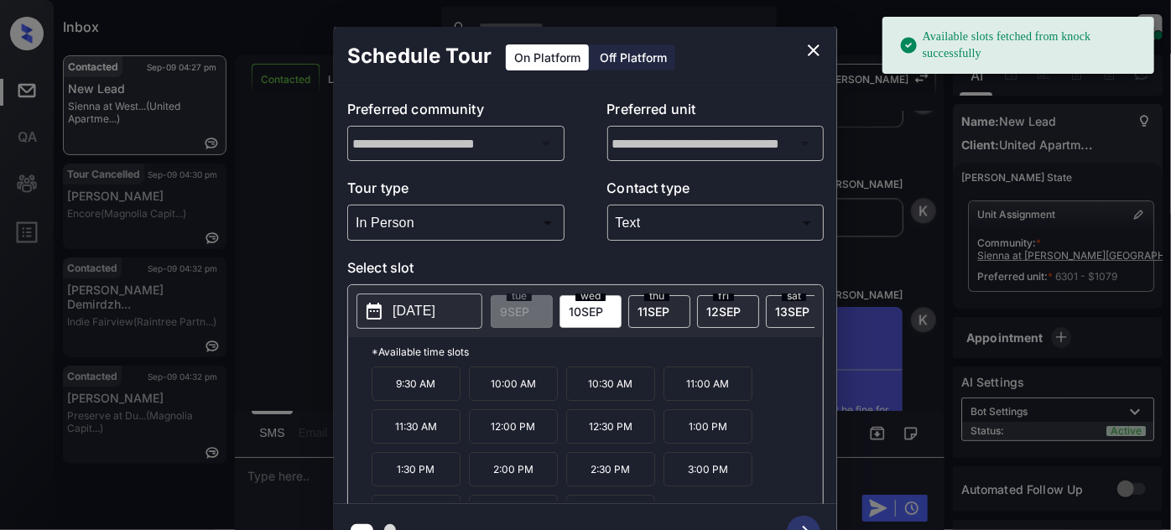
click at [660, 310] on span "[DATE]" at bounding box center [654, 312] width 32 height 14
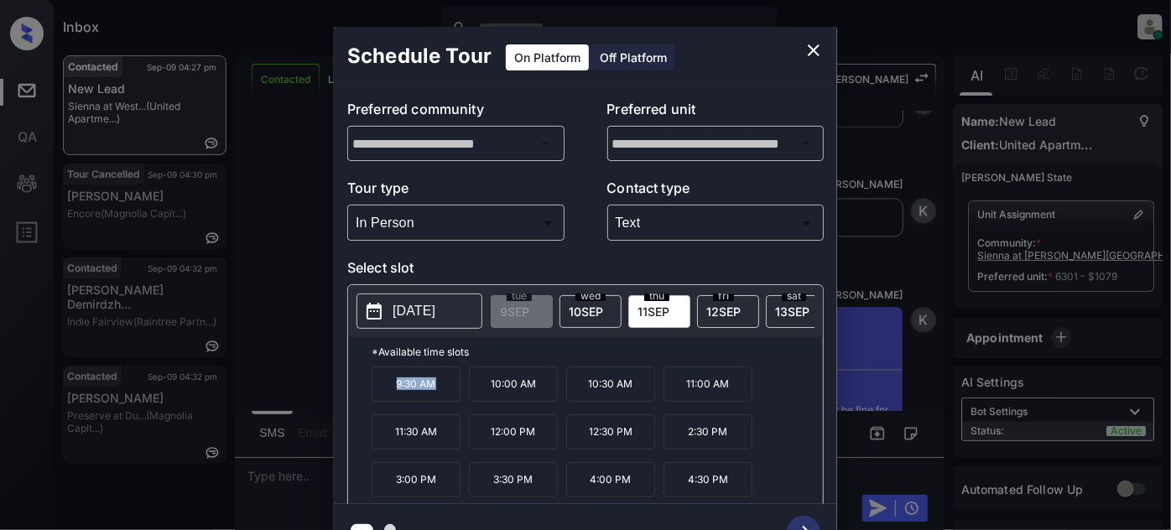
drag, startPoint x: 460, startPoint y: 394, endPoint x: 357, endPoint y: 375, distance: 105.0
click at [357, 375] on div "*Available time slots 9:30 AM 10:00 AM 10:30 AM 11:00 AM 11:30 AM 12:00 PM 12:3…" at bounding box center [585, 423] width 475 height 172
copy p "9:30 AM"
click at [821, 44] on icon "close" at bounding box center [814, 50] width 20 height 20
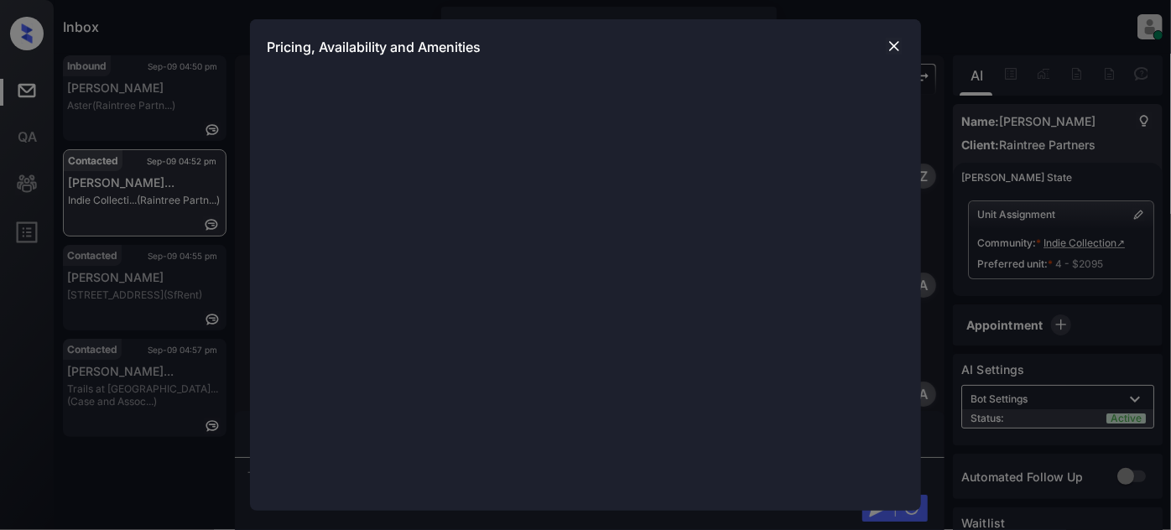
scroll to position [1165, 0]
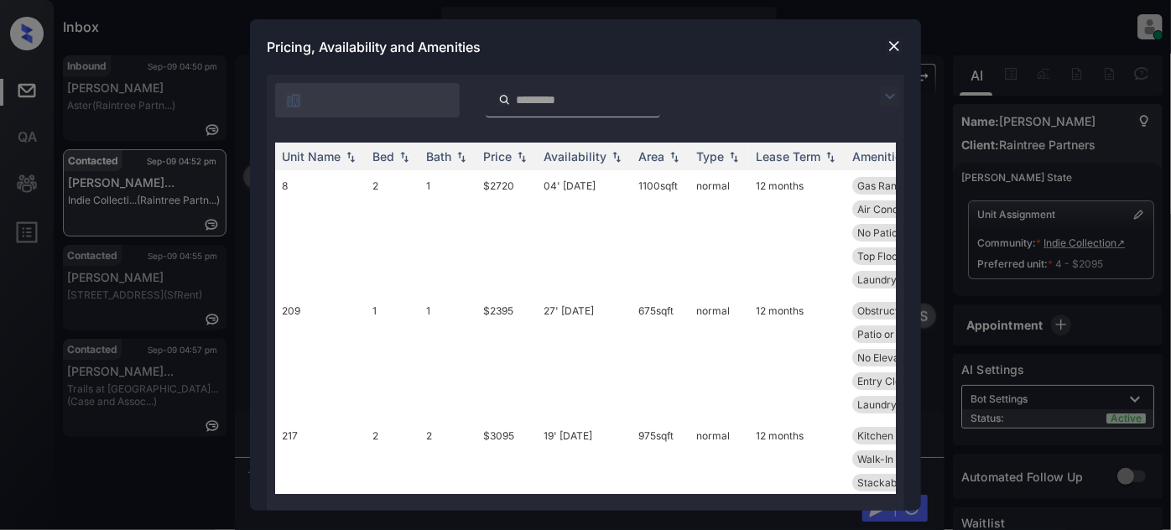
drag, startPoint x: 884, startPoint y: 93, endPoint x: 832, endPoint y: 97, distance: 52.2
click at [884, 94] on img at bounding box center [890, 96] width 20 height 20
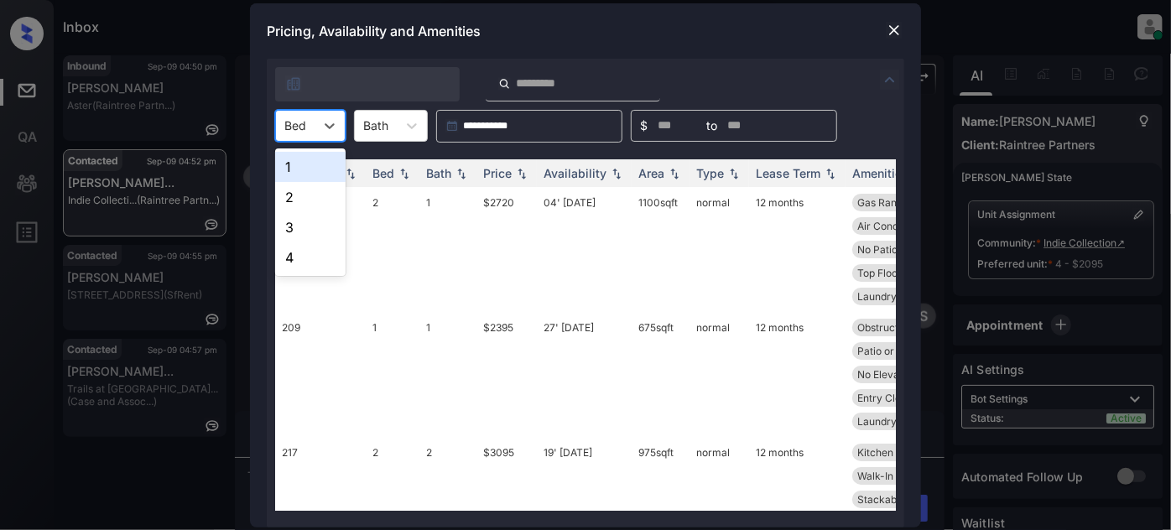
click at [313, 132] on div "Bed" at bounding box center [295, 125] width 39 height 24
click at [304, 171] on div "1" at bounding box center [310, 167] width 70 height 30
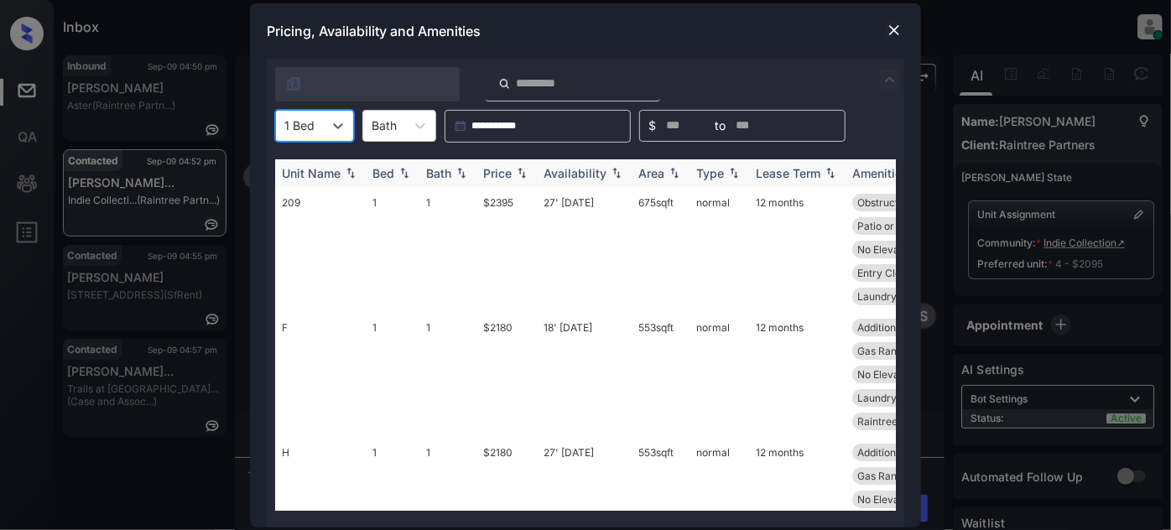
click at [496, 169] on div "Price" at bounding box center [497, 173] width 29 height 14
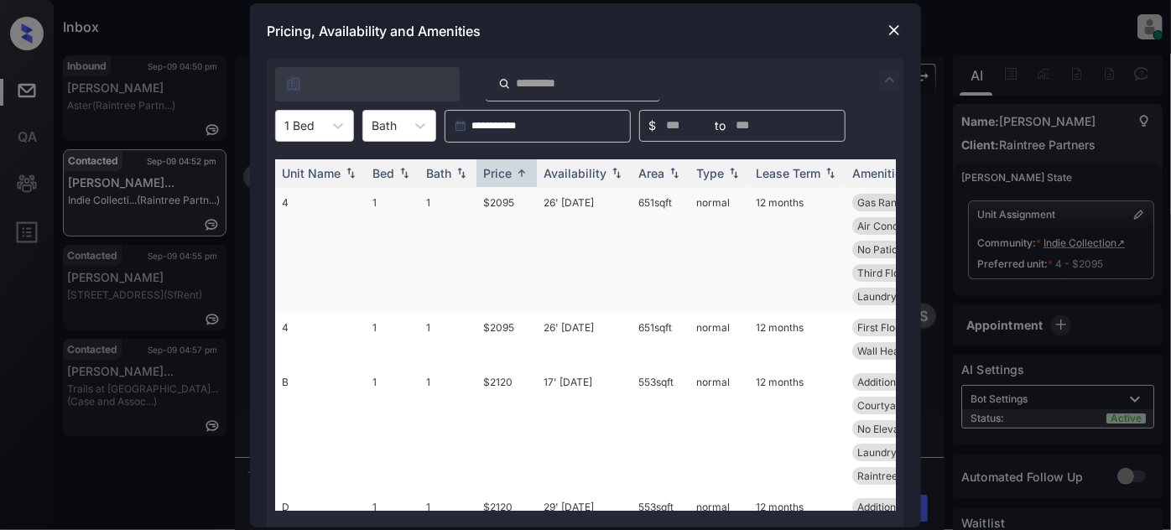
click at [594, 203] on td "26' [DATE]" at bounding box center [584, 249] width 95 height 125
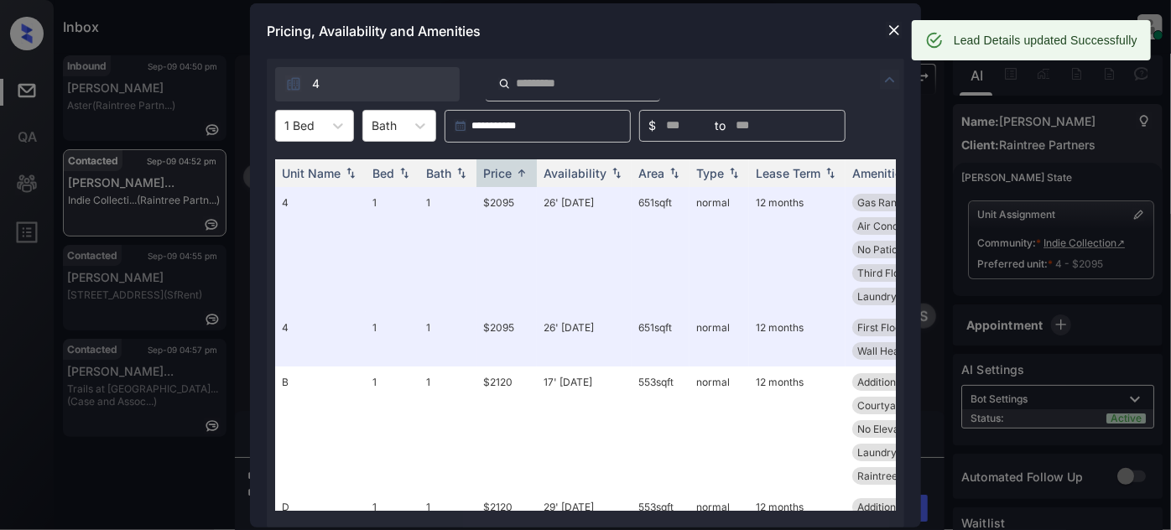
click at [893, 35] on img at bounding box center [894, 30] width 17 height 17
